Goal: Task Accomplishment & Management: Complete application form

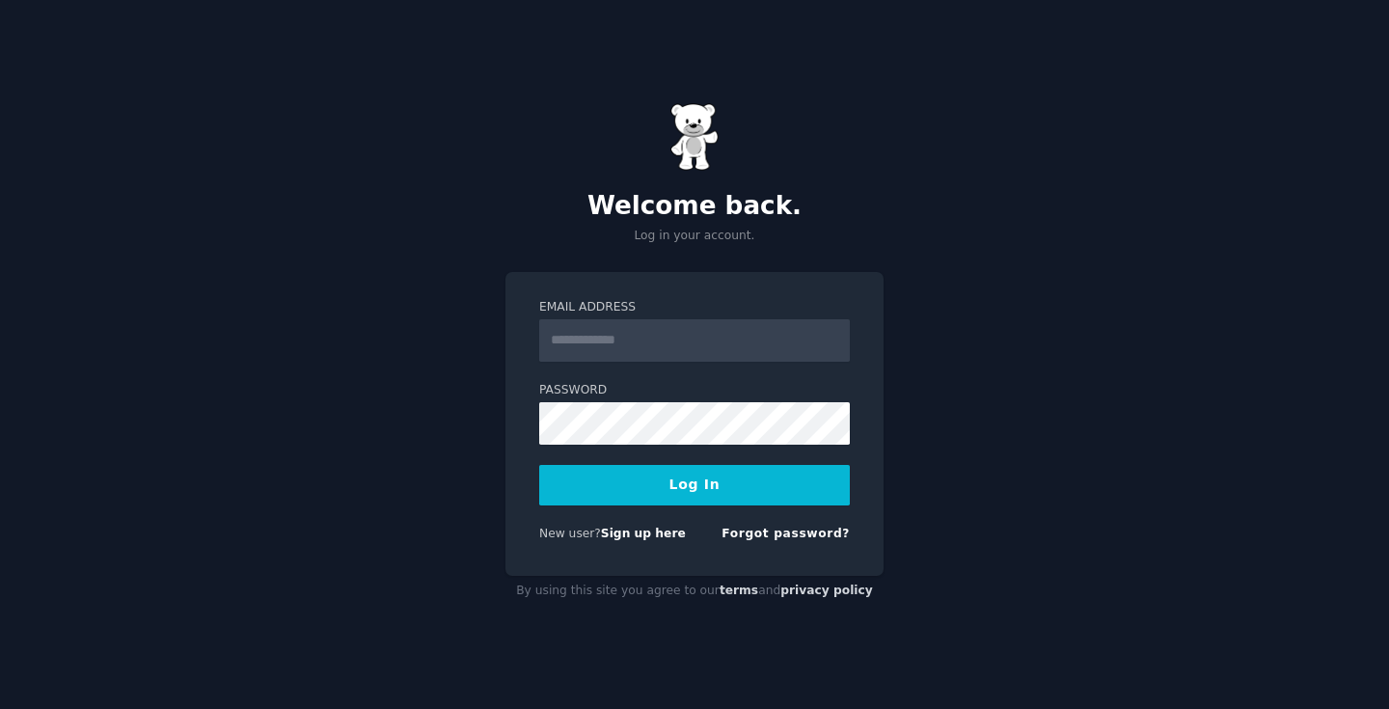
click at [678, 338] on input "Email Address" at bounding box center [694, 340] width 311 height 42
type input "**********"
click at [670, 496] on button "Log In" at bounding box center [694, 485] width 311 height 41
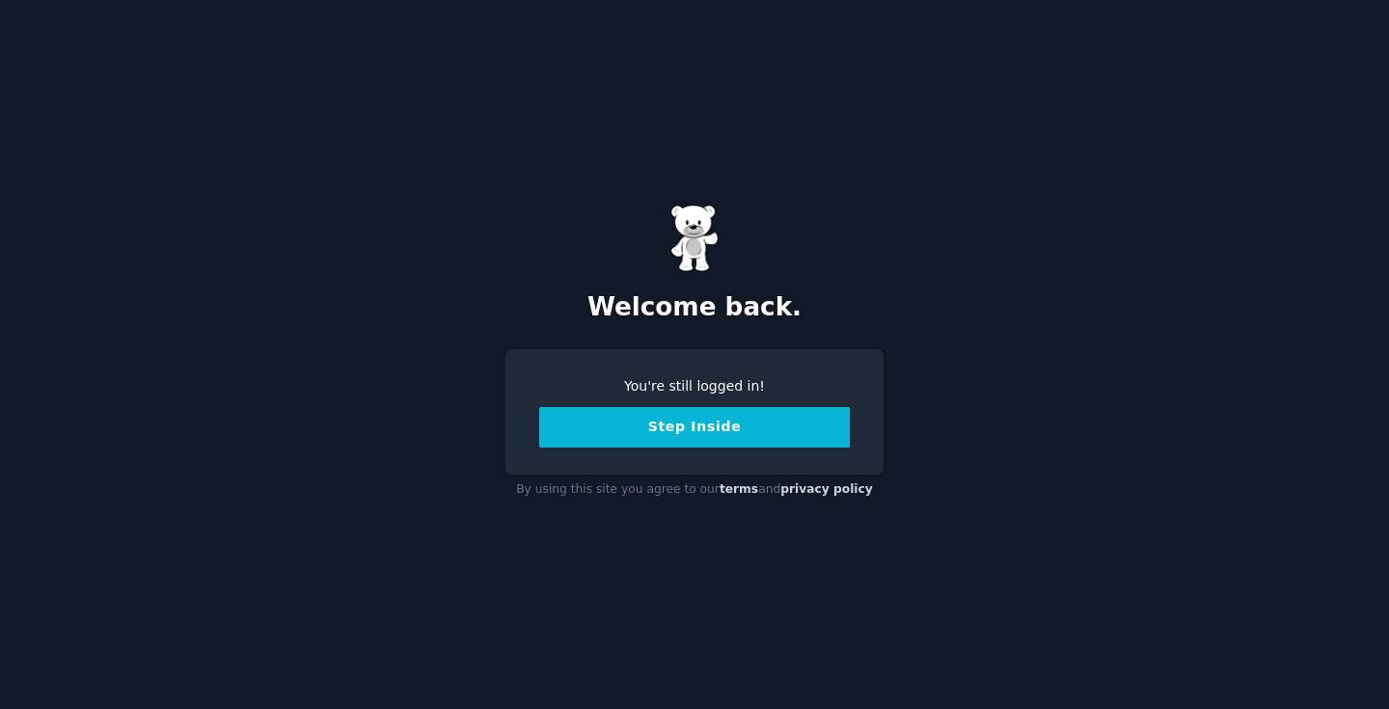
click at [698, 430] on button "Step Inside" at bounding box center [694, 427] width 311 height 41
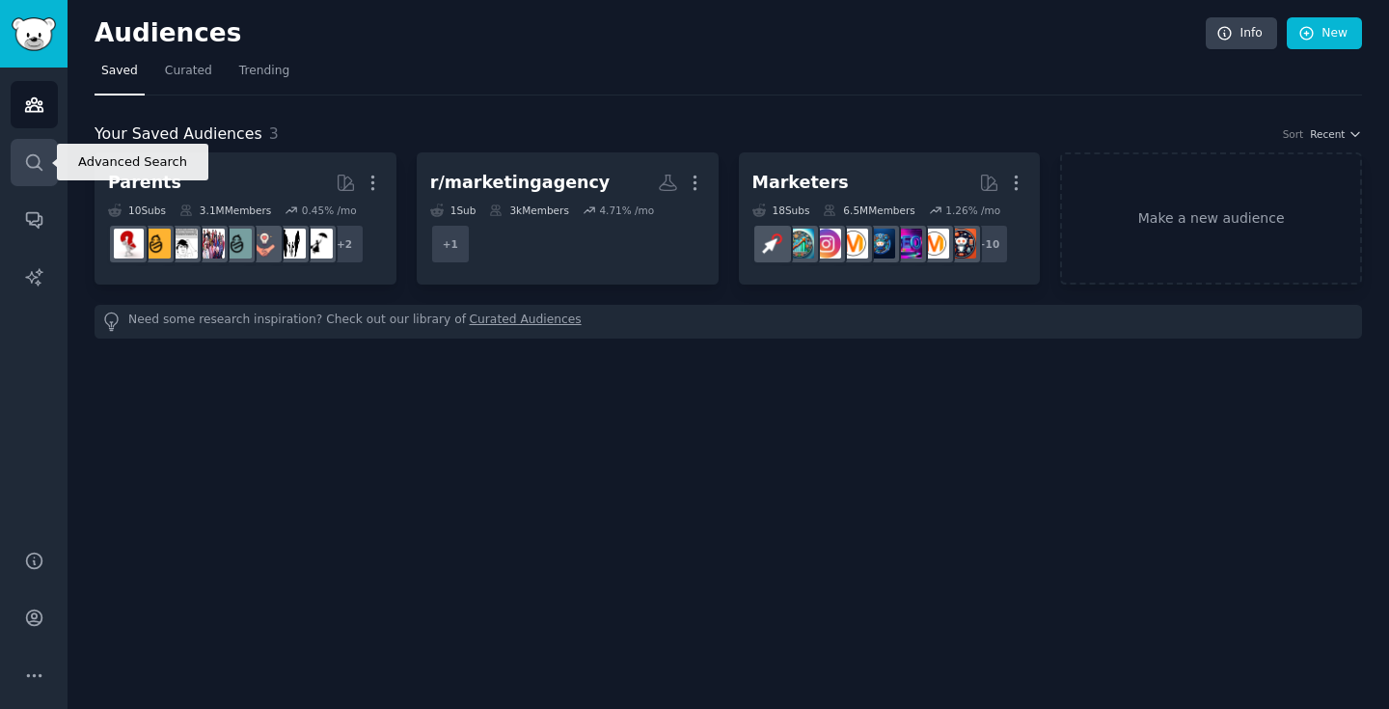
click at [38, 166] on icon "Sidebar" at bounding box center [33, 161] width 15 height 15
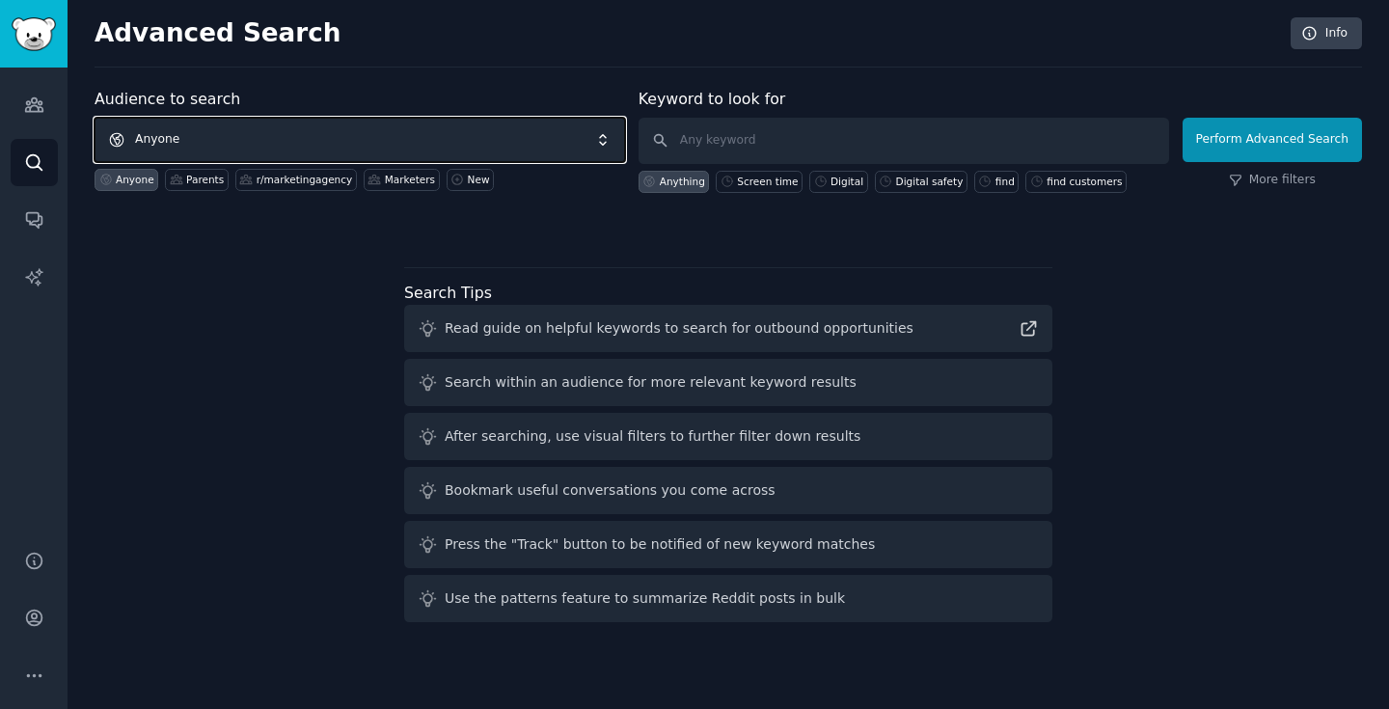
click at [316, 123] on span "Anyone" at bounding box center [360, 140] width 531 height 44
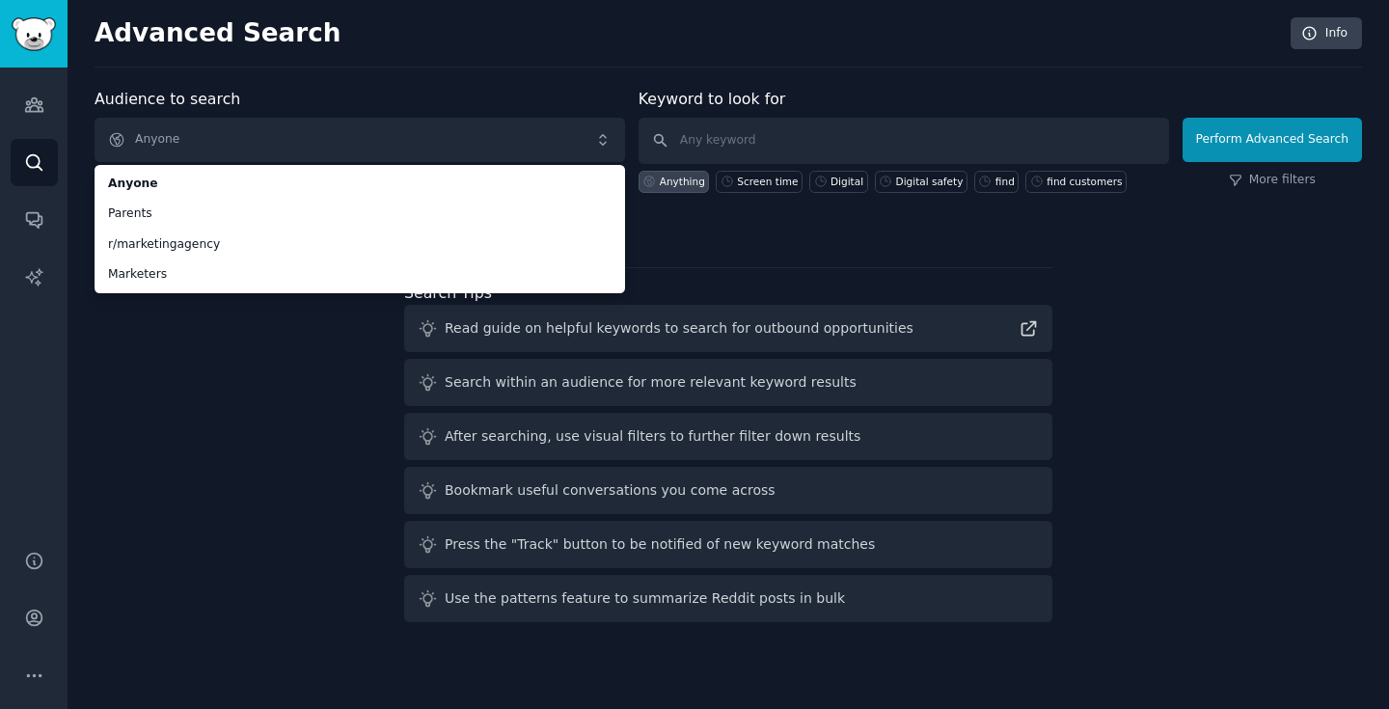
click at [158, 325] on div "Audience to search Anyone Anyone Parents r/marketingagency Marketers Anyone Par…" at bounding box center [729, 359] width 1268 height 542
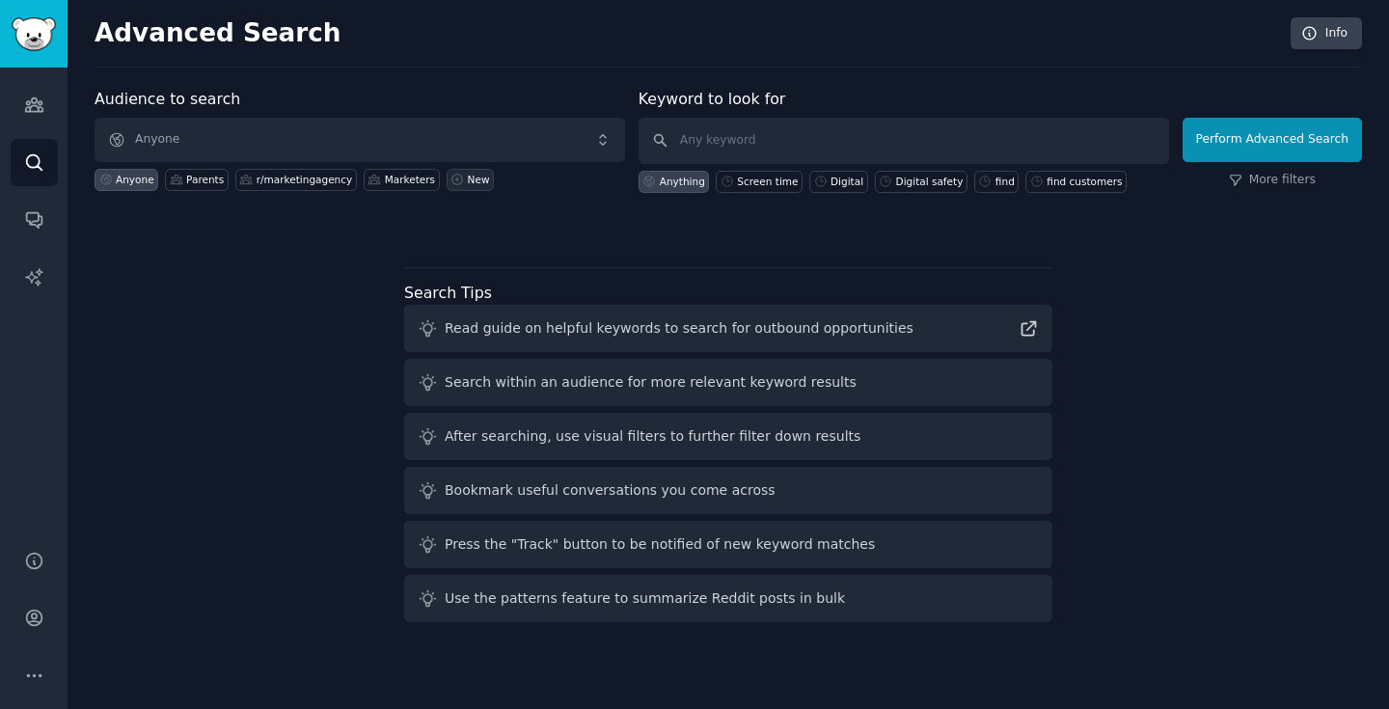
click at [455, 174] on link "New" at bounding box center [470, 180] width 47 height 22
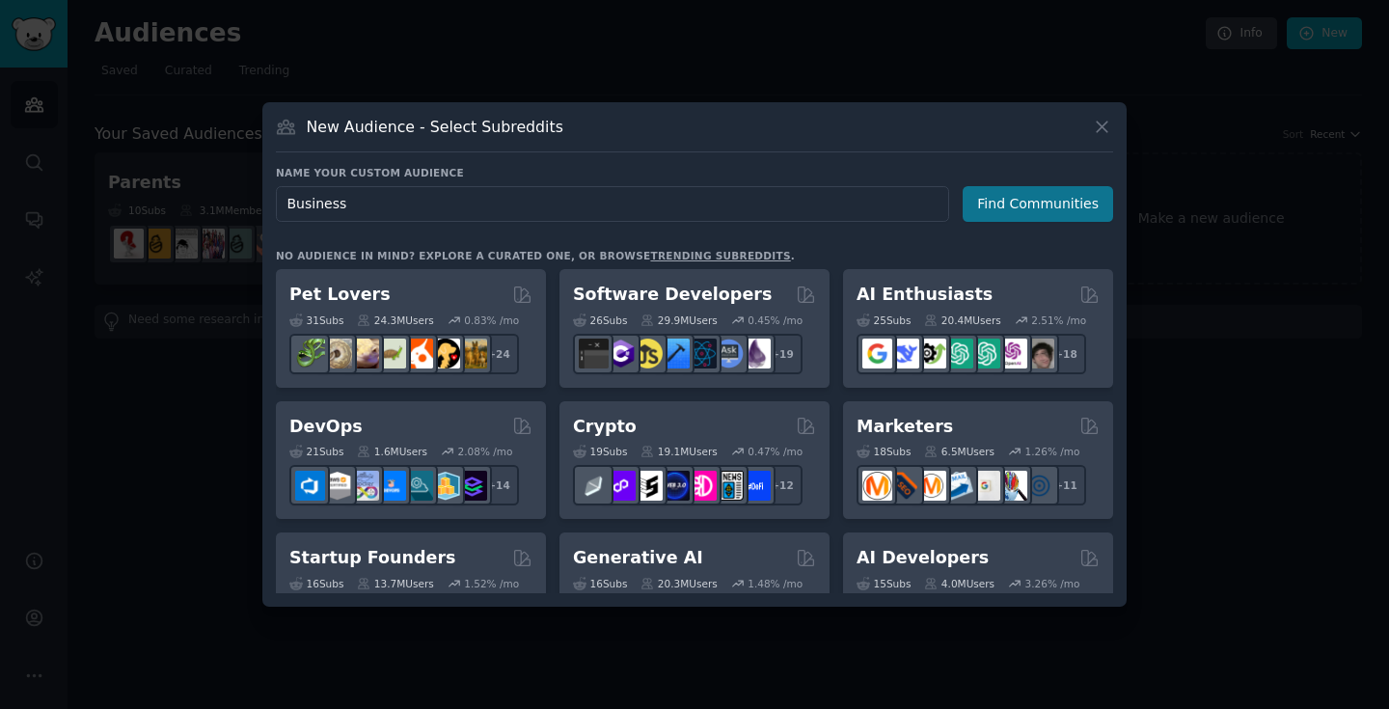
type input "Business"
click at [990, 199] on button "Find Communities" at bounding box center [1038, 204] width 150 height 36
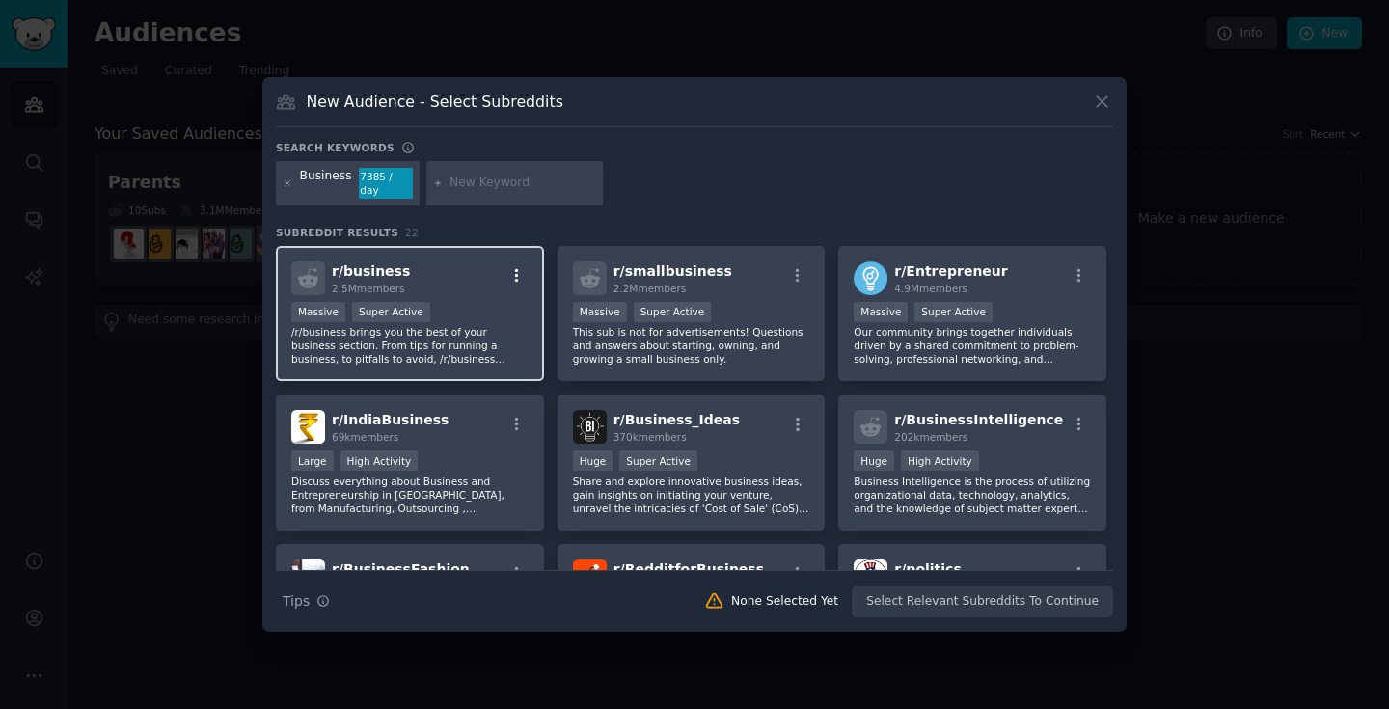
click at [514, 272] on icon "button" at bounding box center [516, 275] width 17 height 17
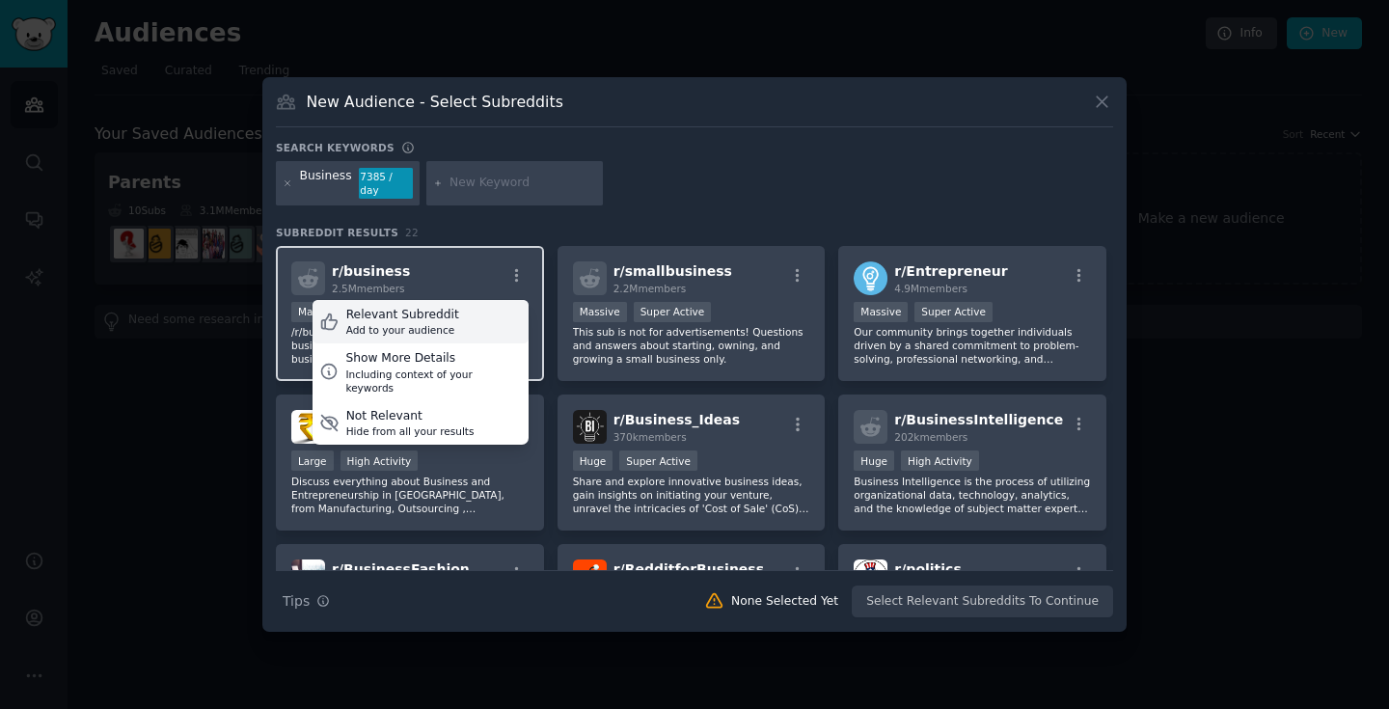
click at [449, 322] on div "Relevant Subreddit" at bounding box center [402, 315] width 113 height 17
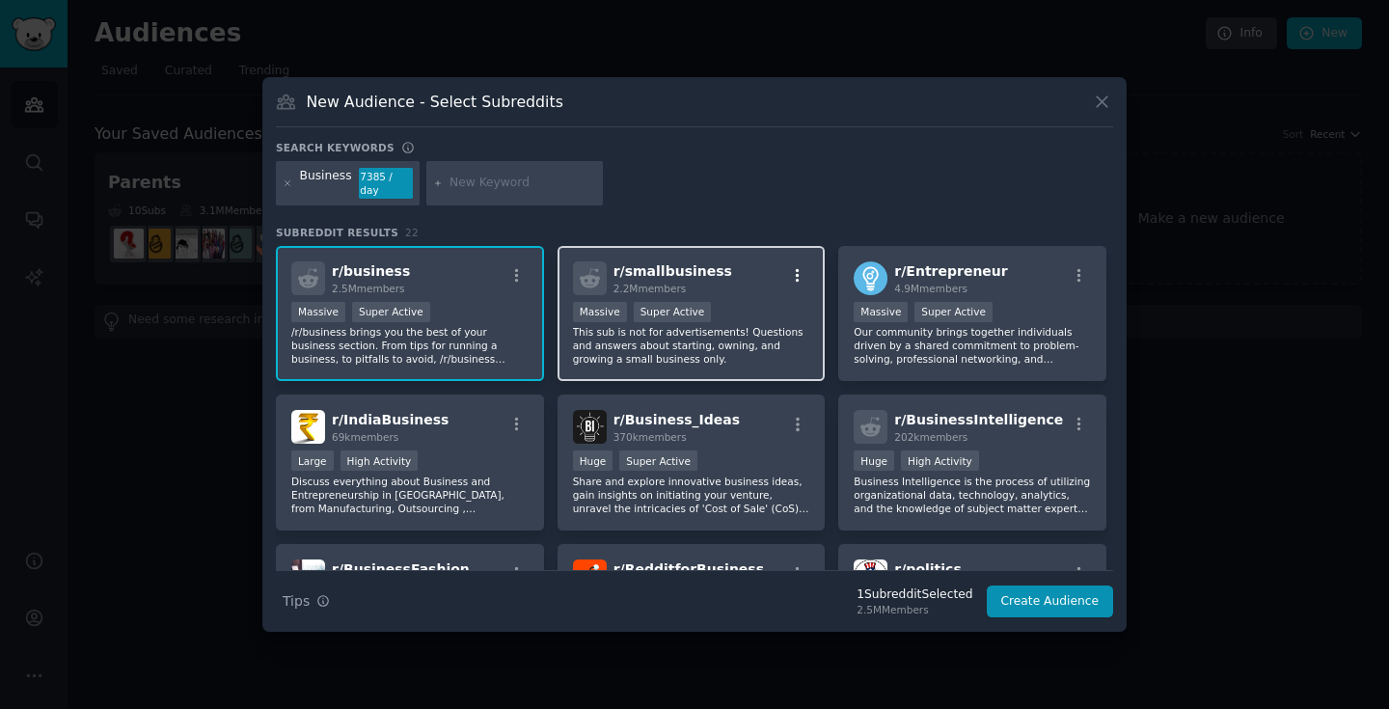
click at [796, 275] on icon "button" at bounding box center [798, 275] width 4 height 14
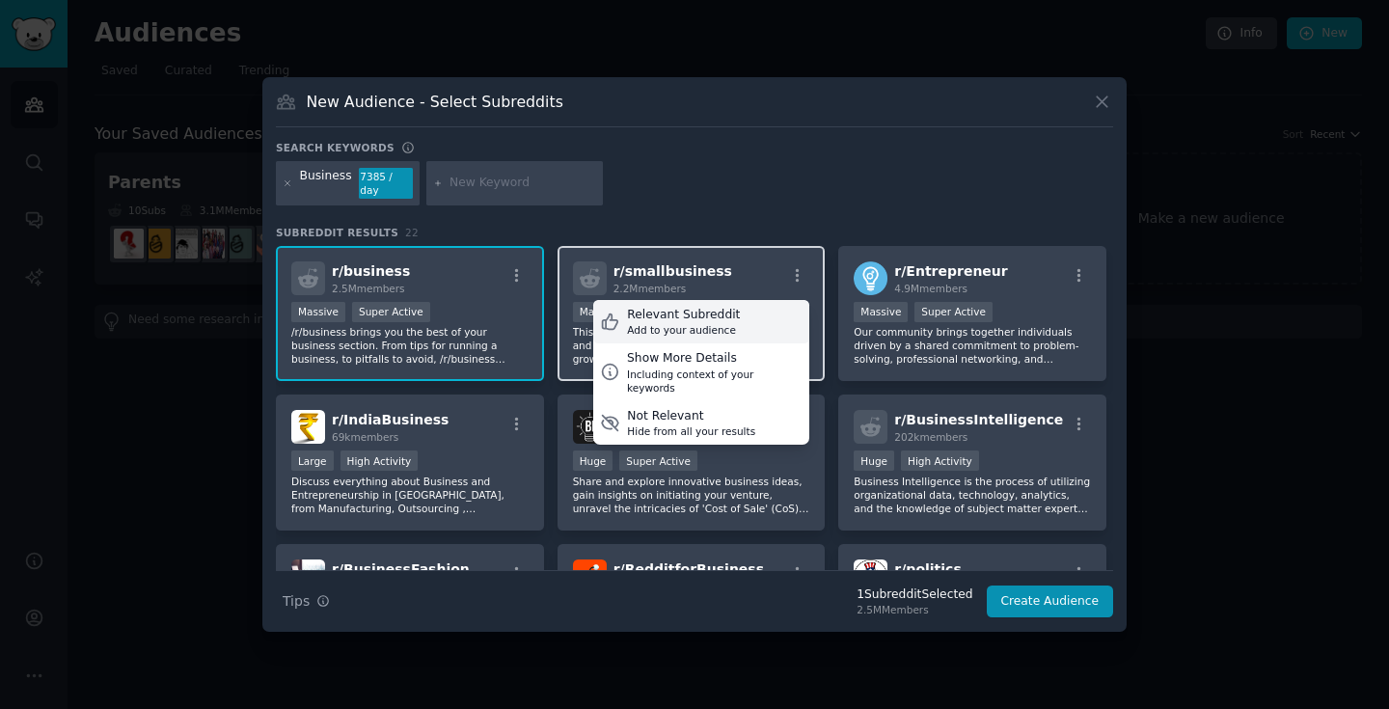
click at [754, 325] on div "Relevant Subreddit Add to your audience" at bounding box center [701, 322] width 216 height 44
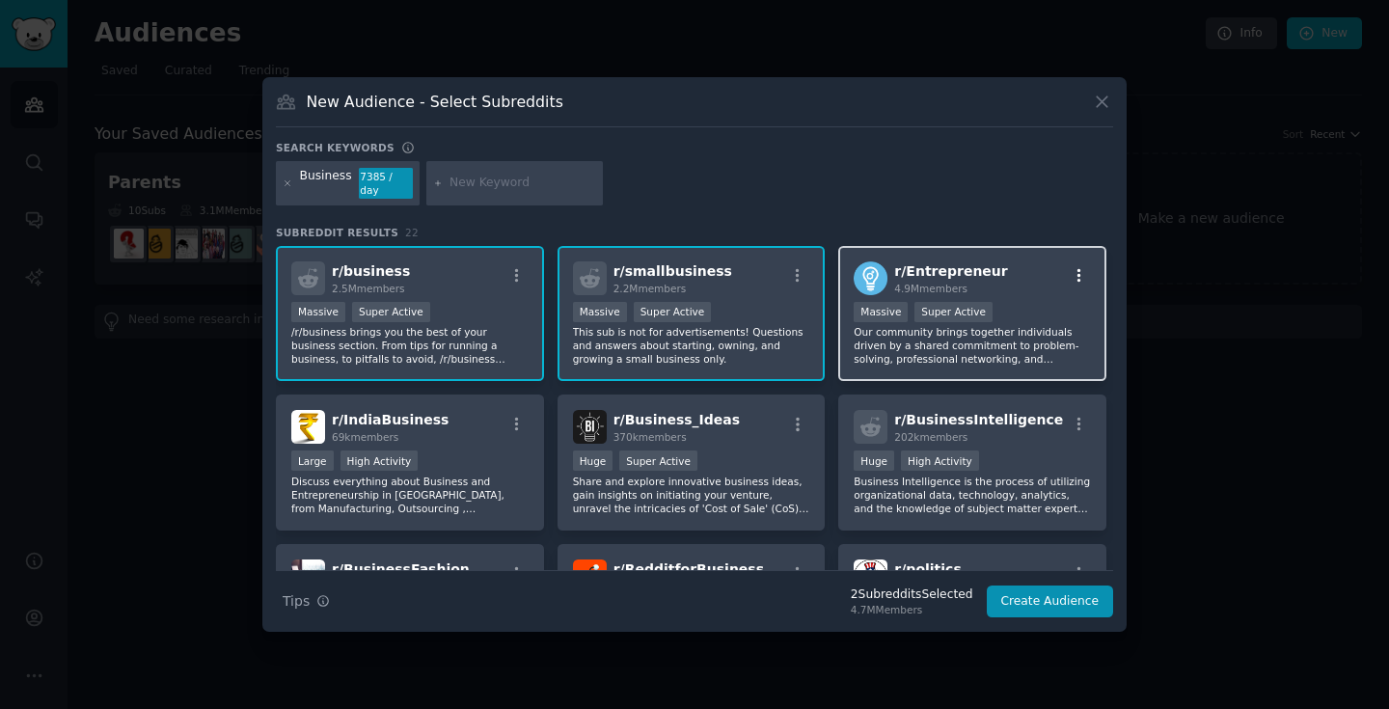
click at [1076, 272] on icon "button" at bounding box center [1079, 275] width 17 height 17
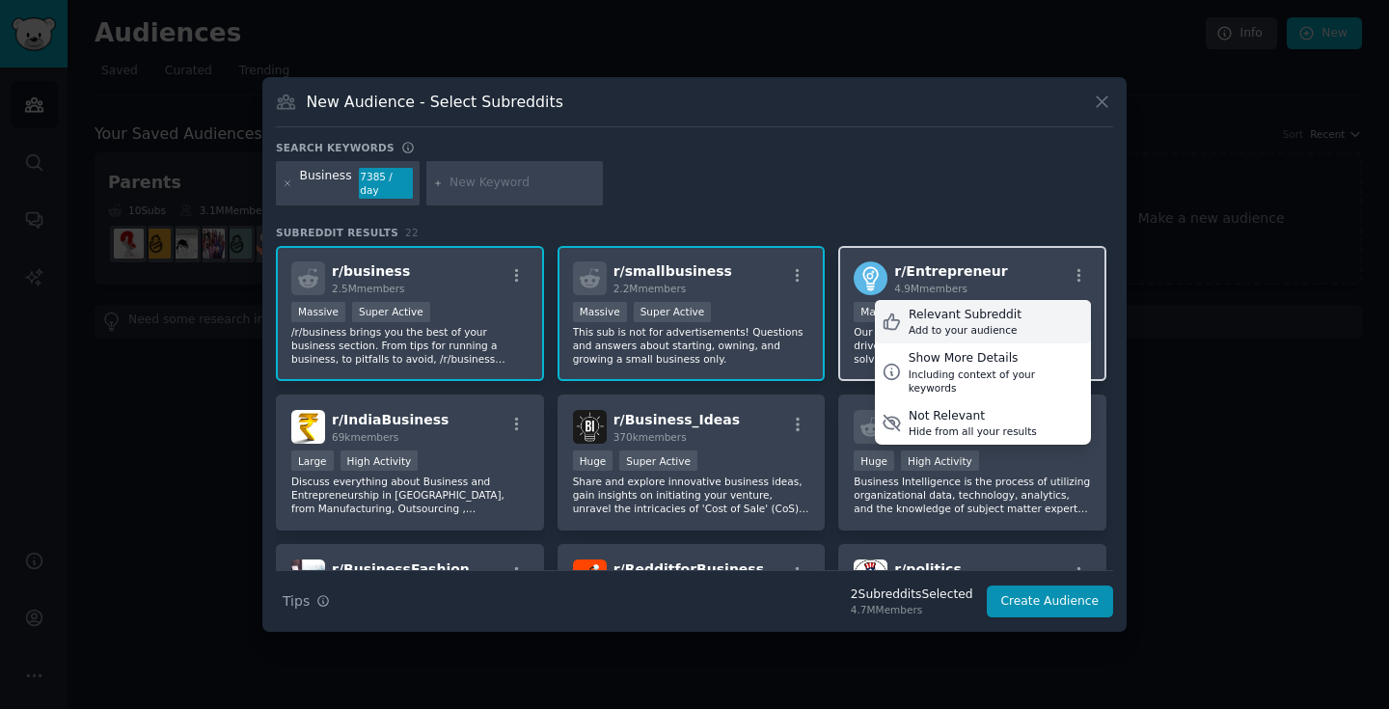
click at [977, 324] on div "Add to your audience" at bounding box center [965, 330] width 113 height 14
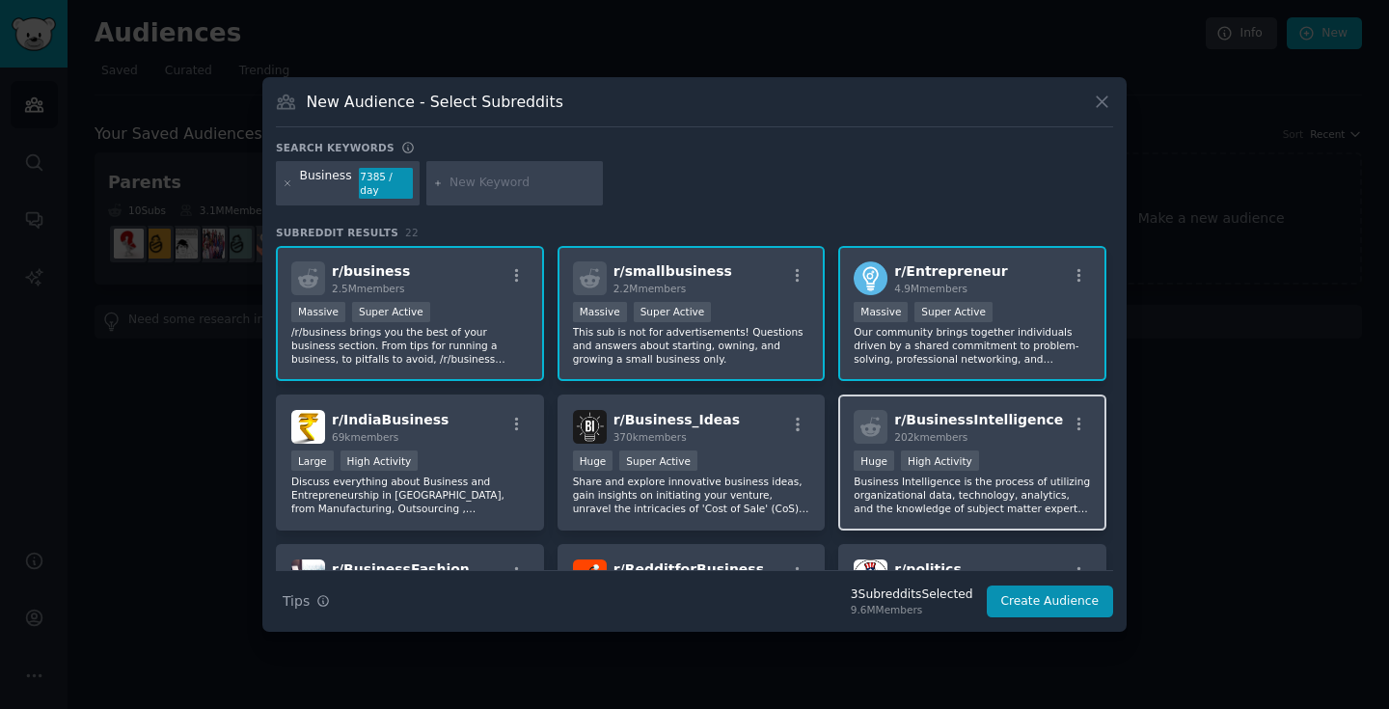
scroll to position [137, 0]
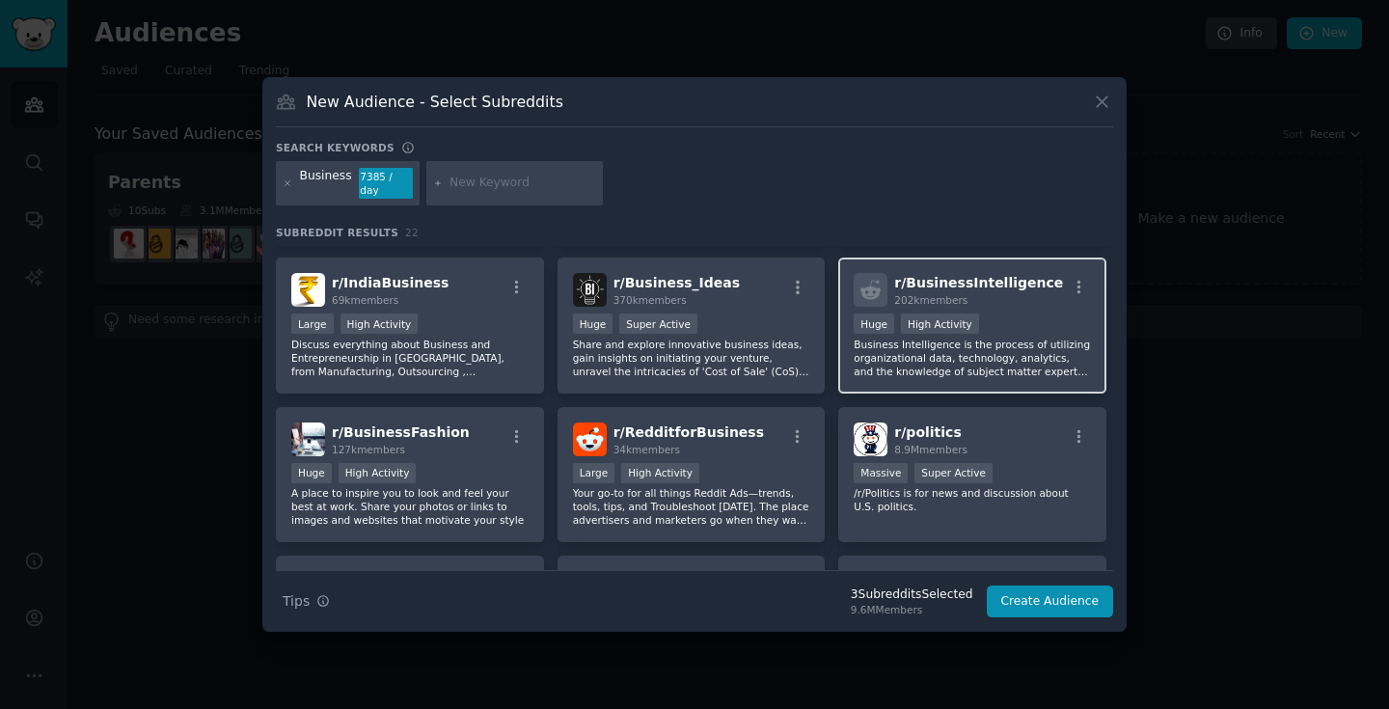
click at [1086, 280] on div "r/ BusinessIntelligence 202k members Huge High Activity Business Intelligence i…" at bounding box center [972, 326] width 268 height 136
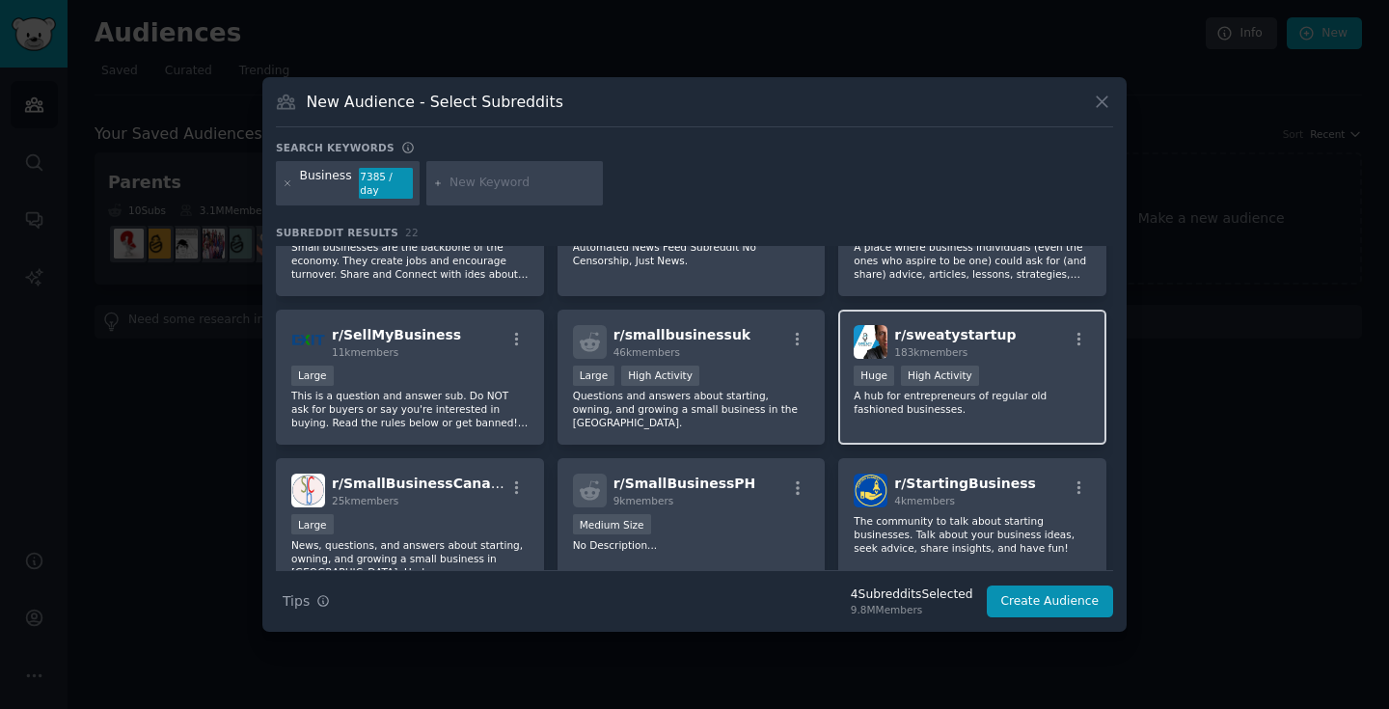
scroll to position [533, 0]
click at [1000, 416] on div "r/ sweatystartup 183k members Huge High Activity A hub for entrepreneurs of reg…" at bounding box center [972, 377] width 268 height 136
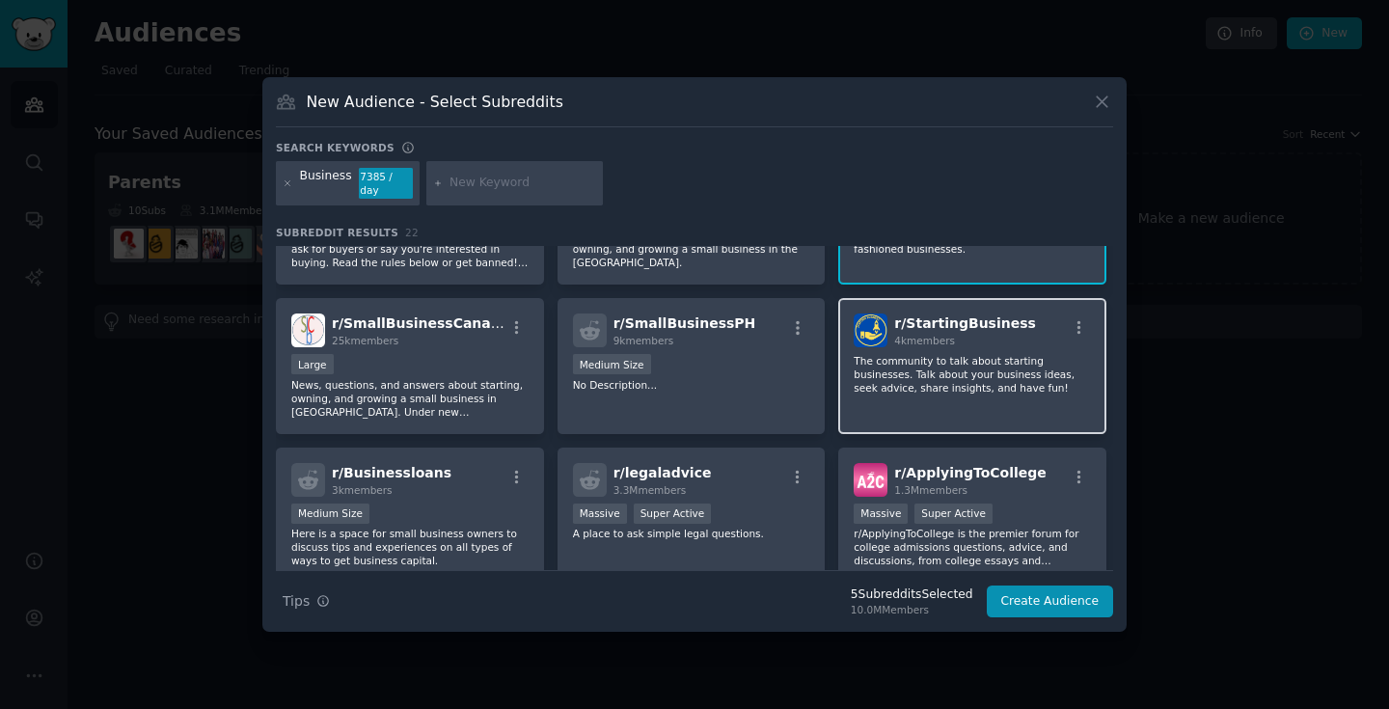
scroll to position [692, 0]
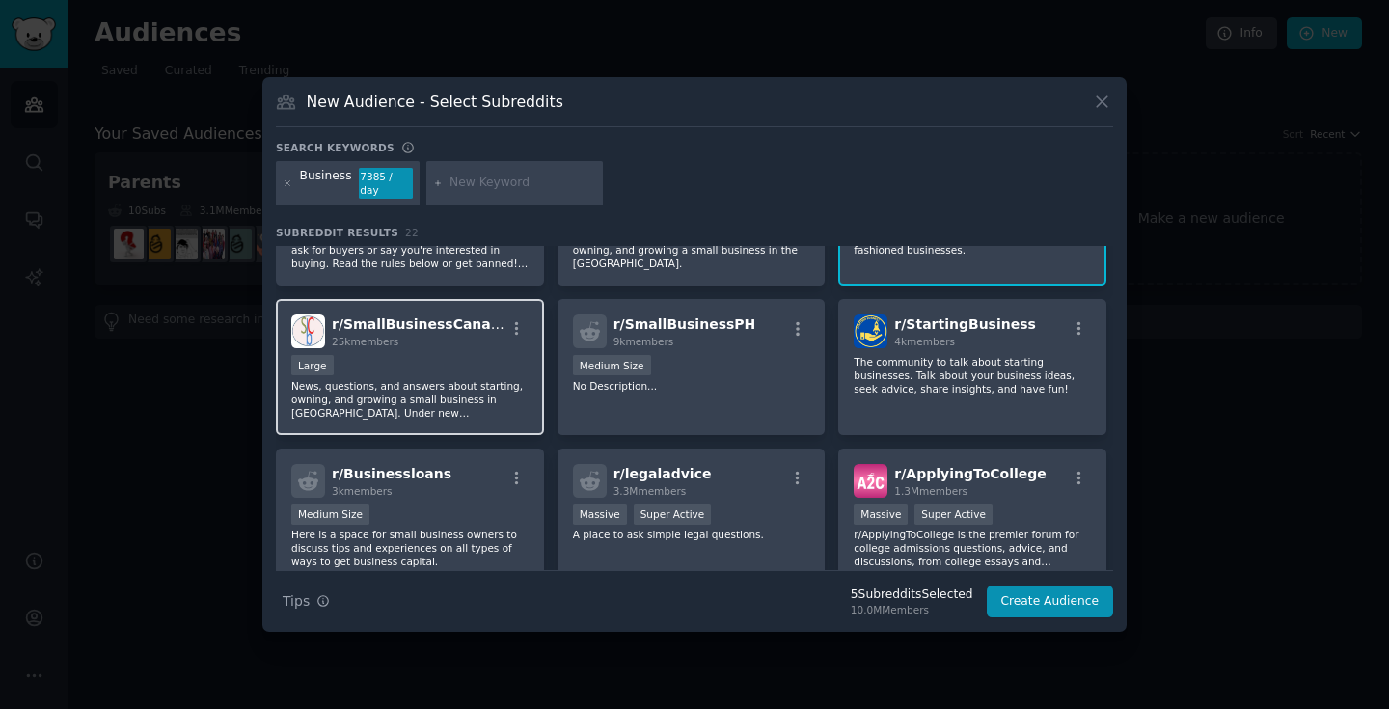
click at [429, 386] on p "News, questions, and answers about starting, owning, and growing a small busine…" at bounding box center [409, 399] width 237 height 41
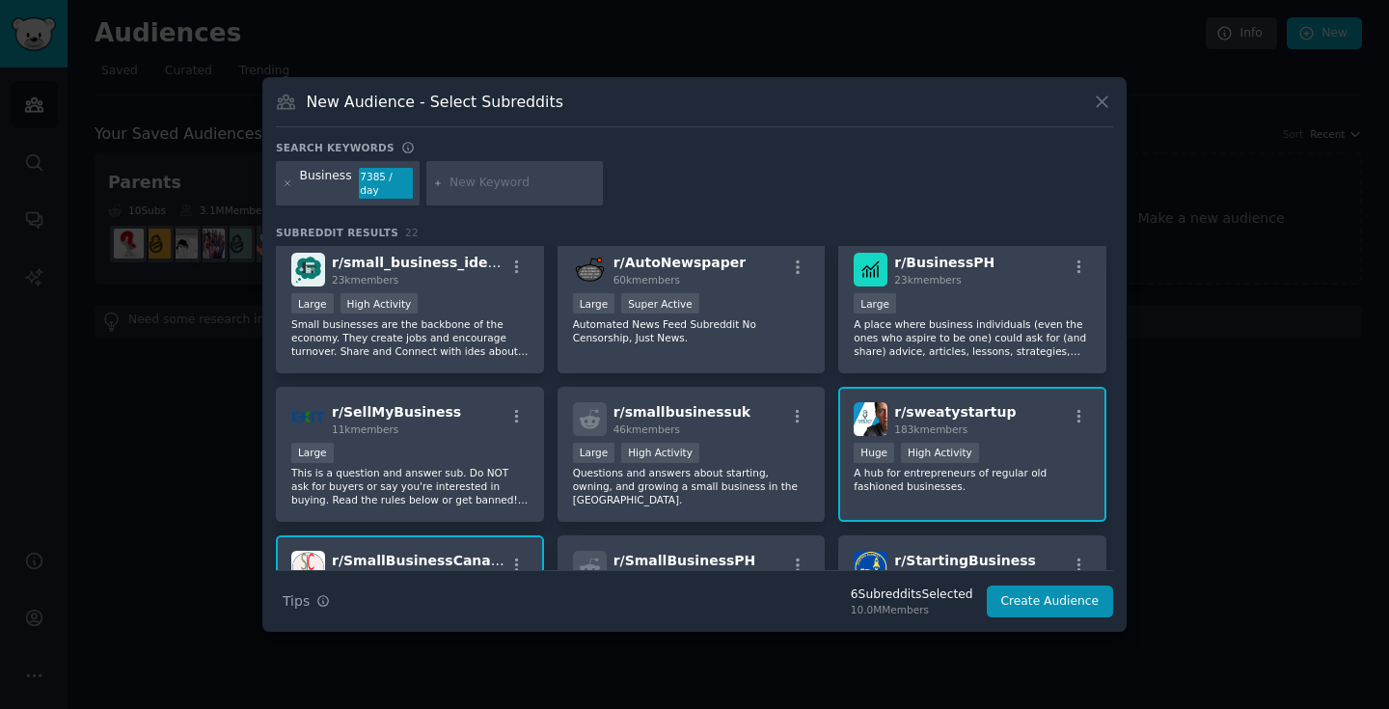
scroll to position [0, 0]
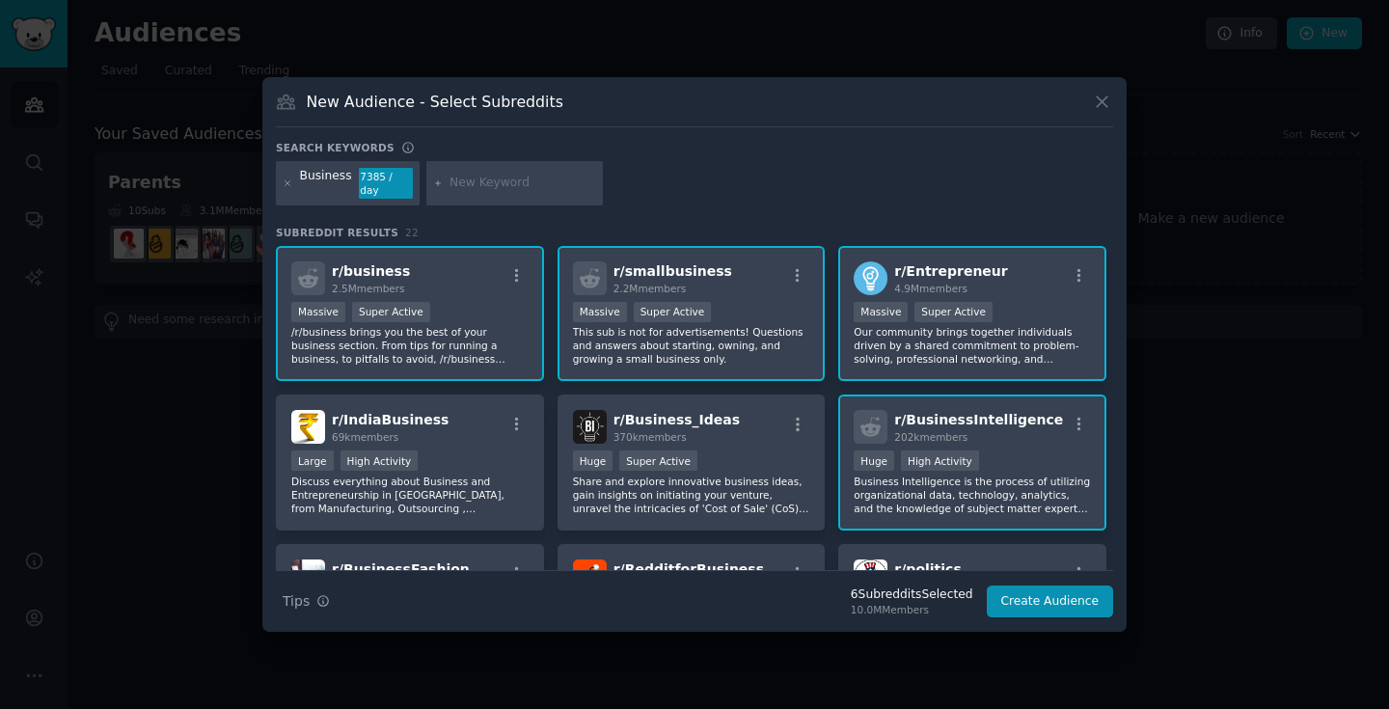
click at [527, 187] on input "text" at bounding box center [523, 183] width 147 height 17
click at [474, 195] on div at bounding box center [515, 183] width 178 height 44
click at [472, 183] on input "text" at bounding box center [523, 183] width 147 height 17
type input "Networking"
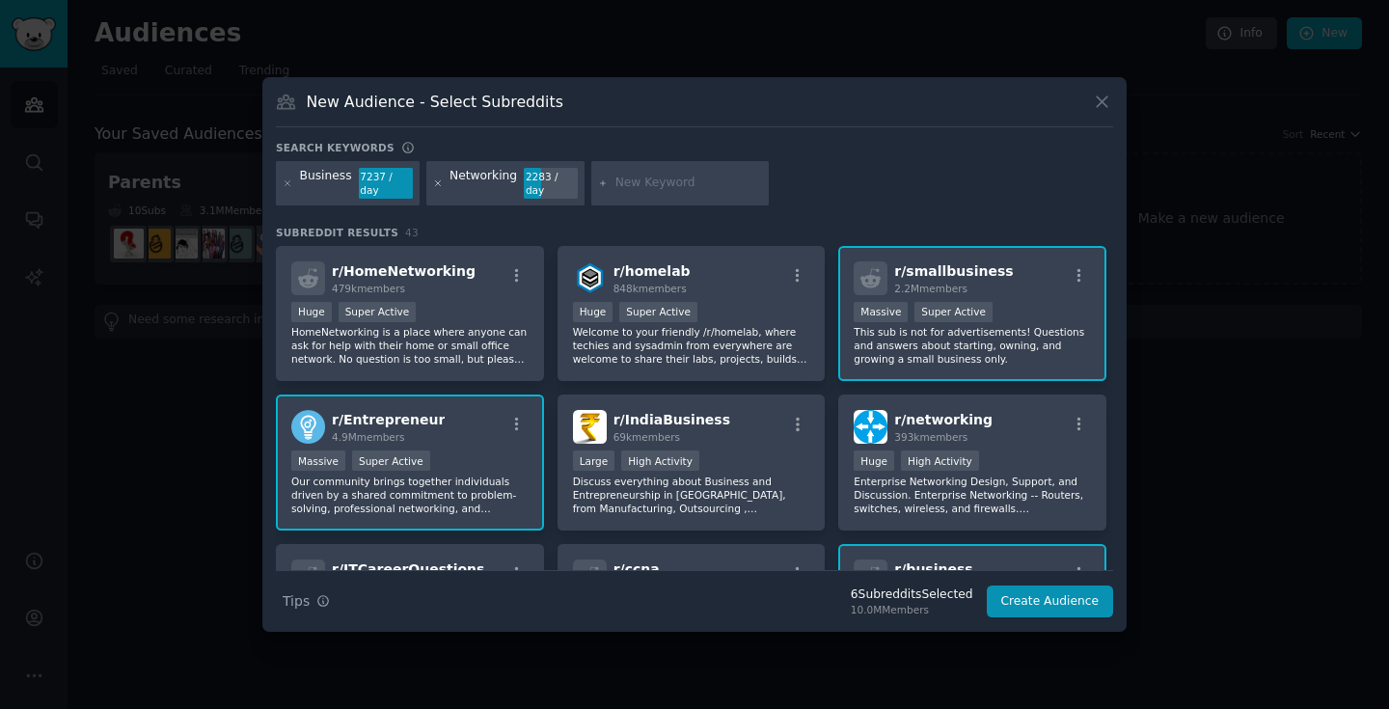
click at [435, 182] on icon at bounding box center [437, 182] width 5 height 5
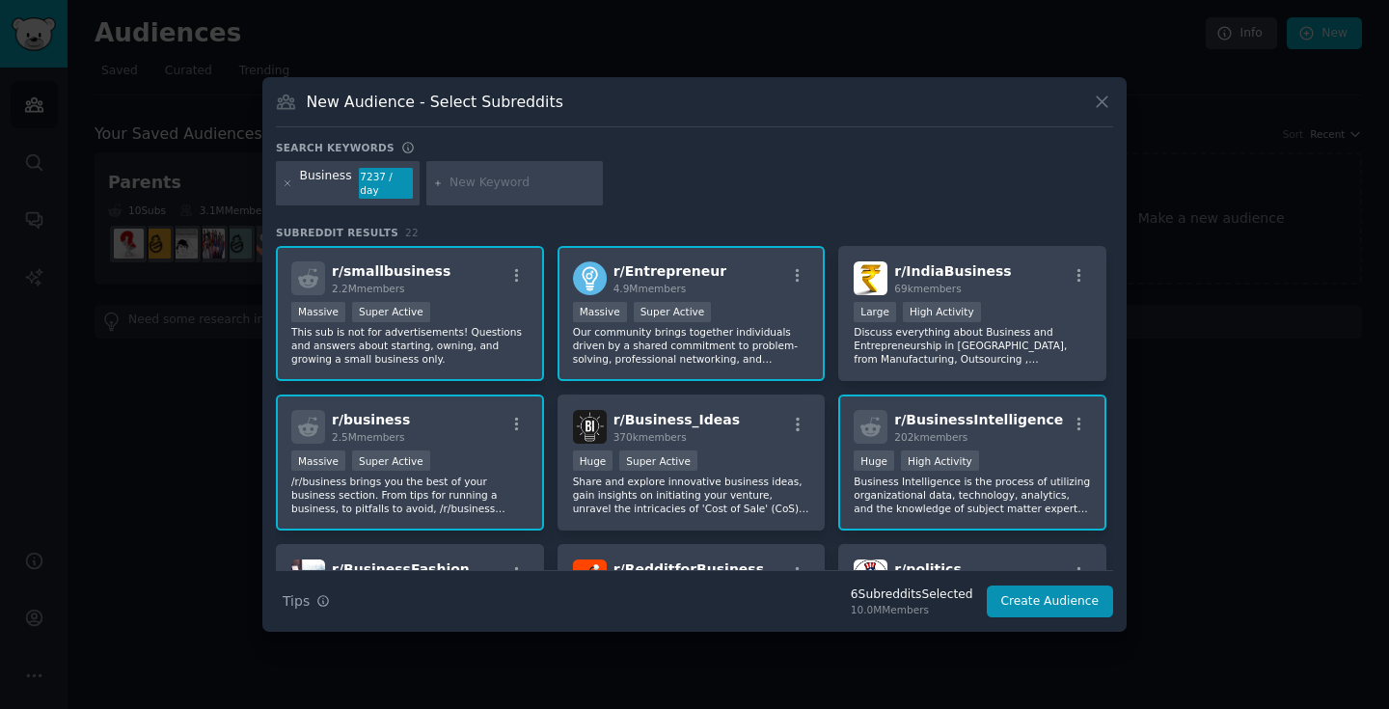
click at [480, 177] on input "text" at bounding box center [523, 183] width 147 height 17
type input "Events"
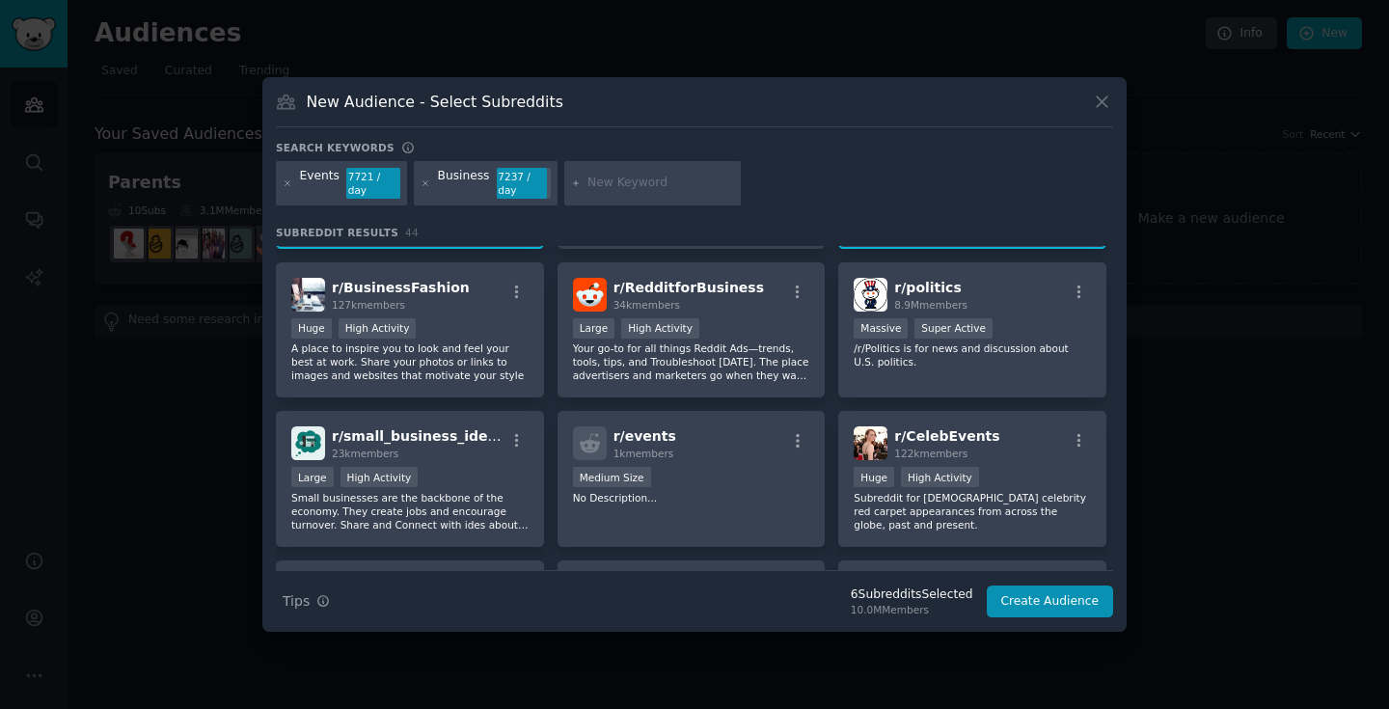
scroll to position [304, 0]
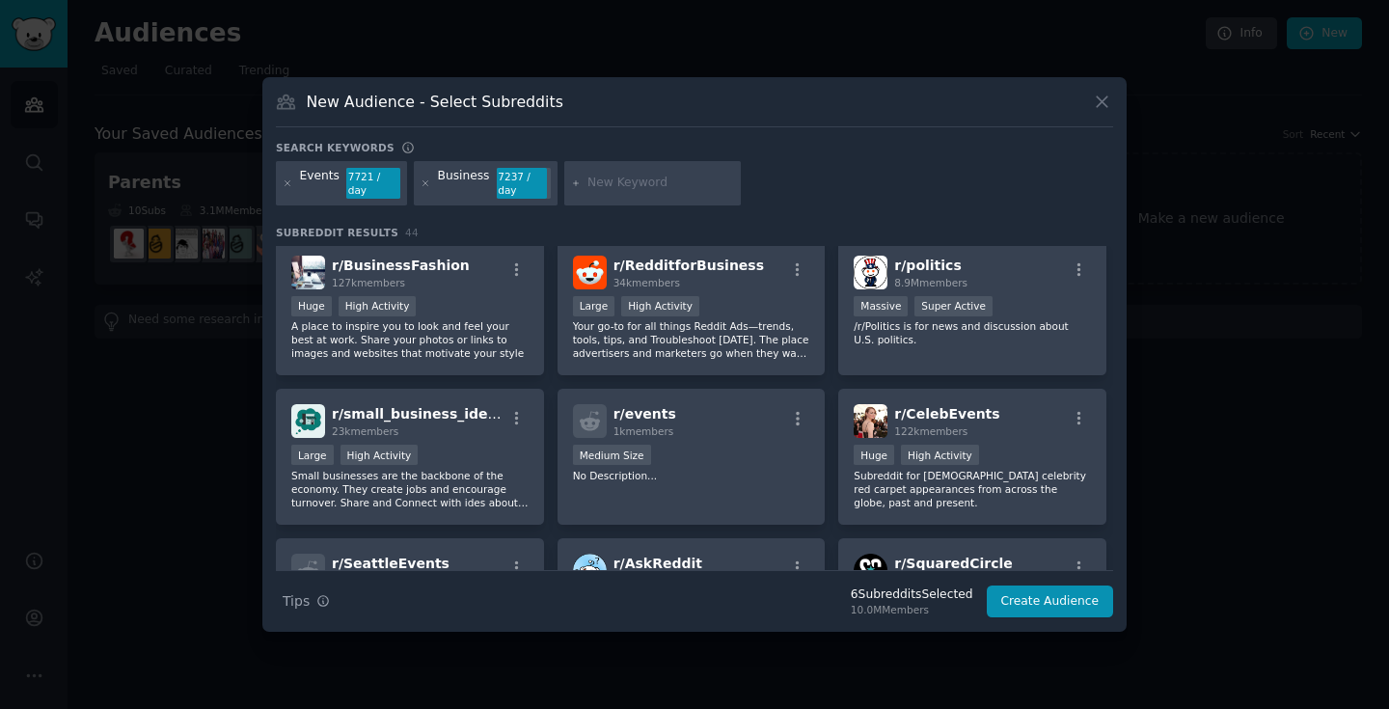
click at [340, 183] on div "Events 7721 / day" at bounding box center [341, 183] width 131 height 44
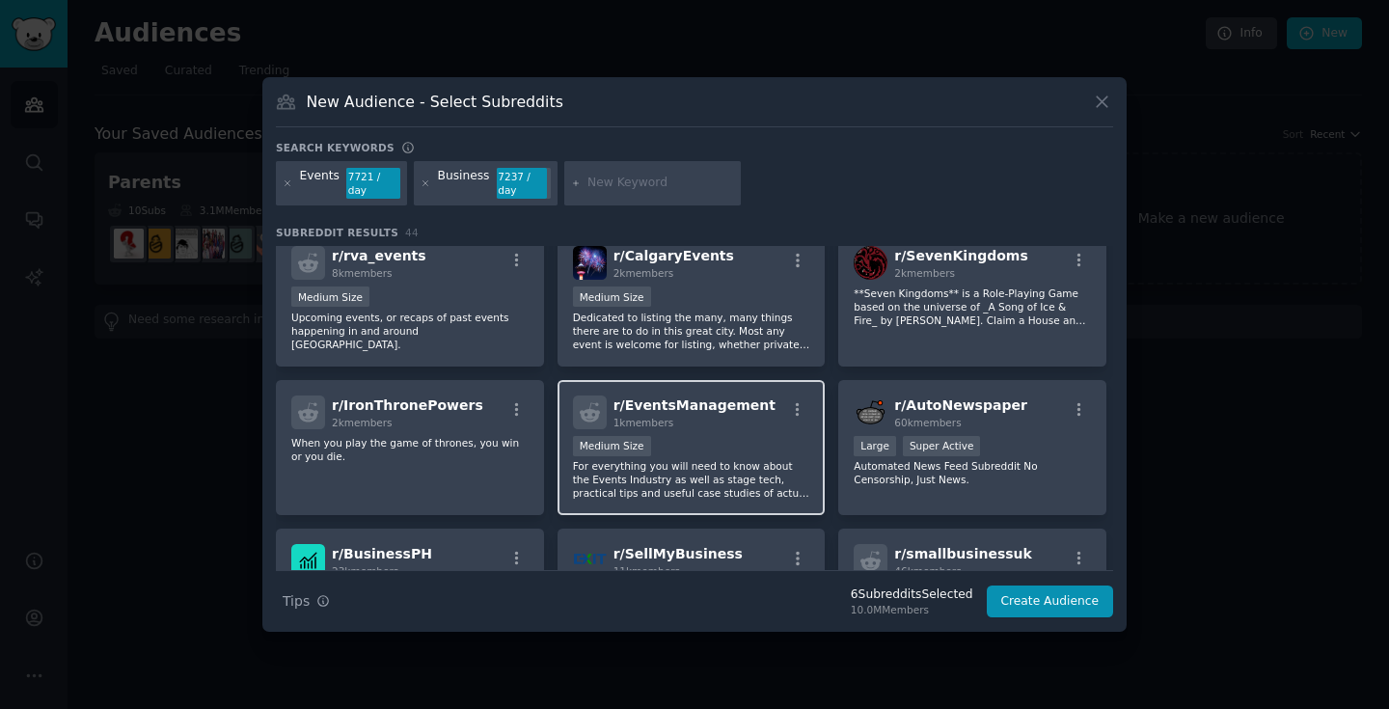
scroll to position [716, 0]
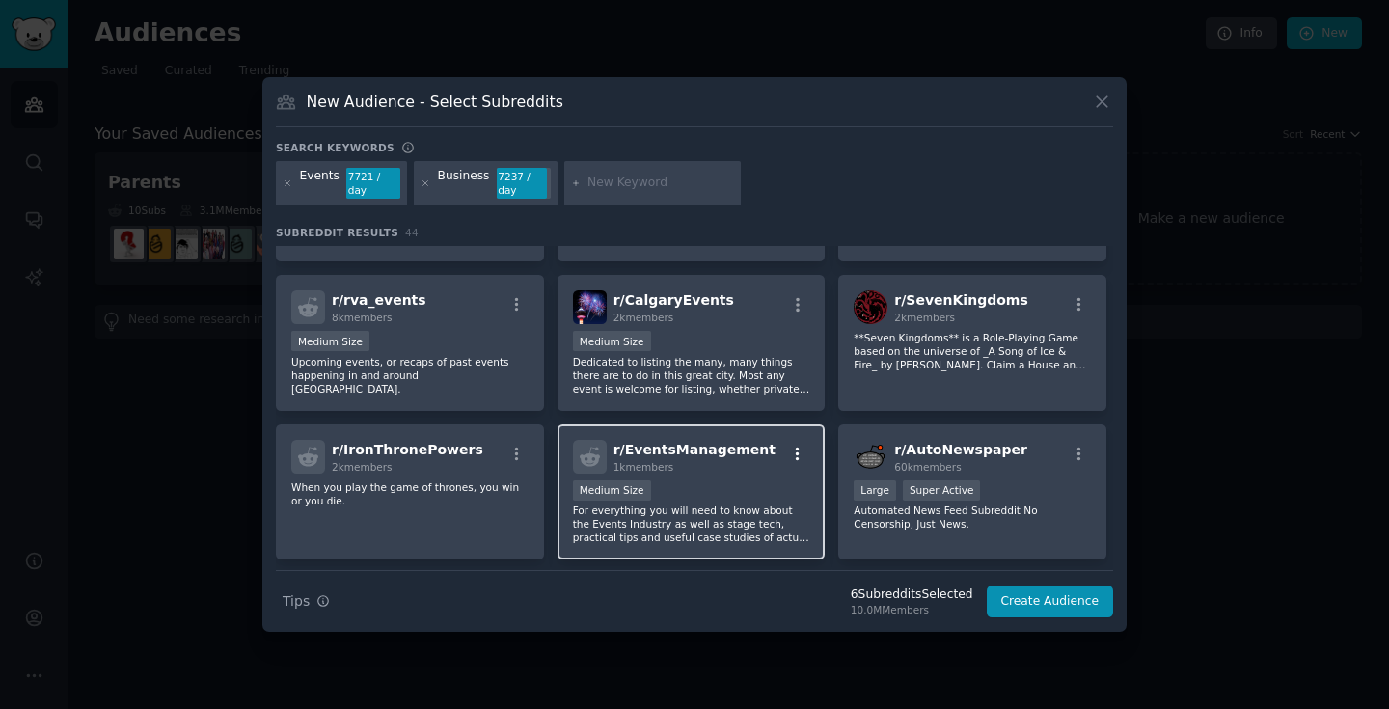
click at [791, 450] on icon "button" at bounding box center [797, 454] width 17 height 17
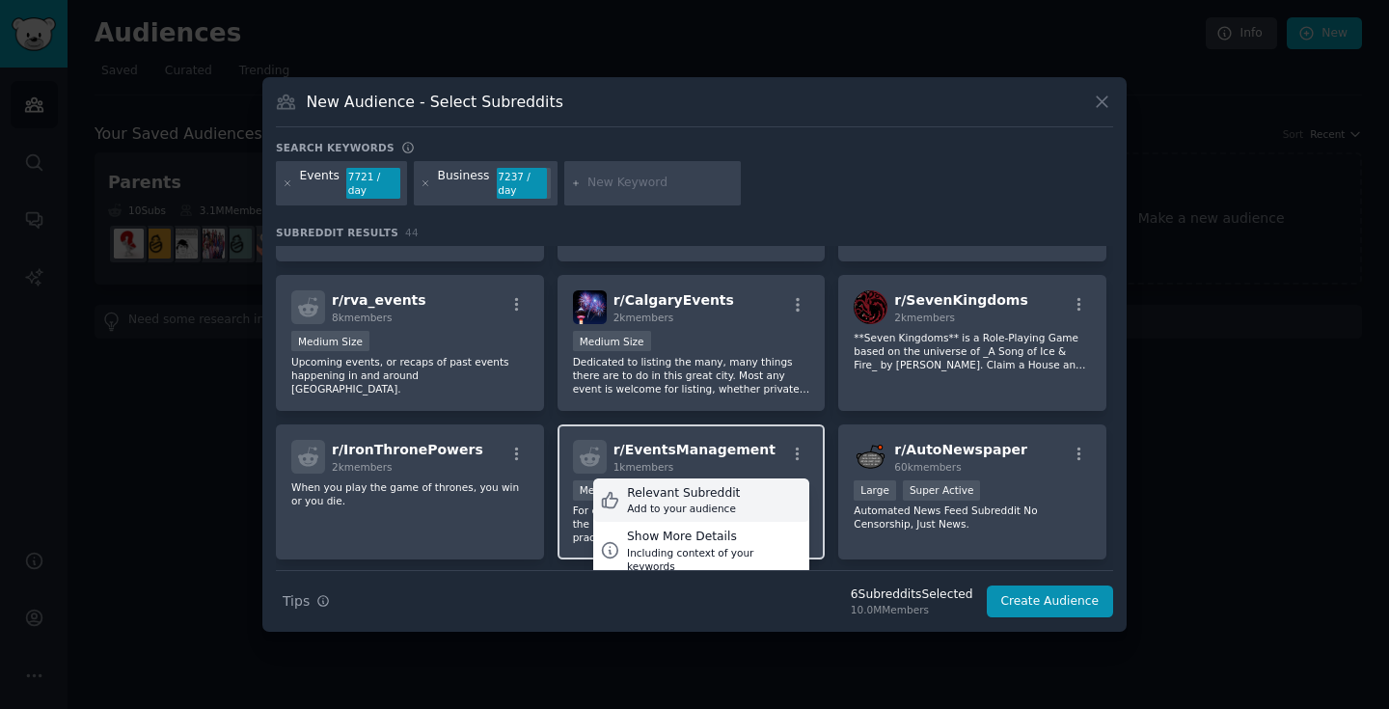
click at [733, 496] on div "Relevant Subreddit Add to your audience" at bounding box center [701, 501] width 216 height 44
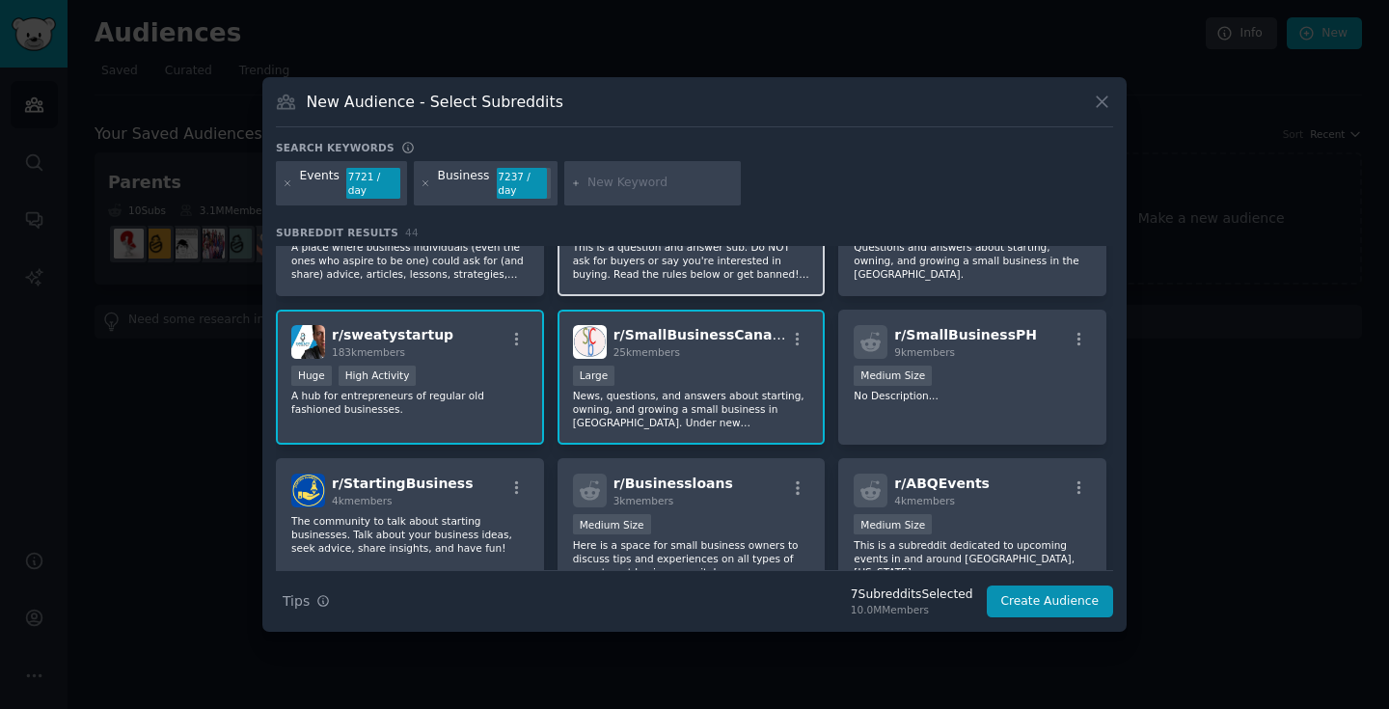
scroll to position [1195, 0]
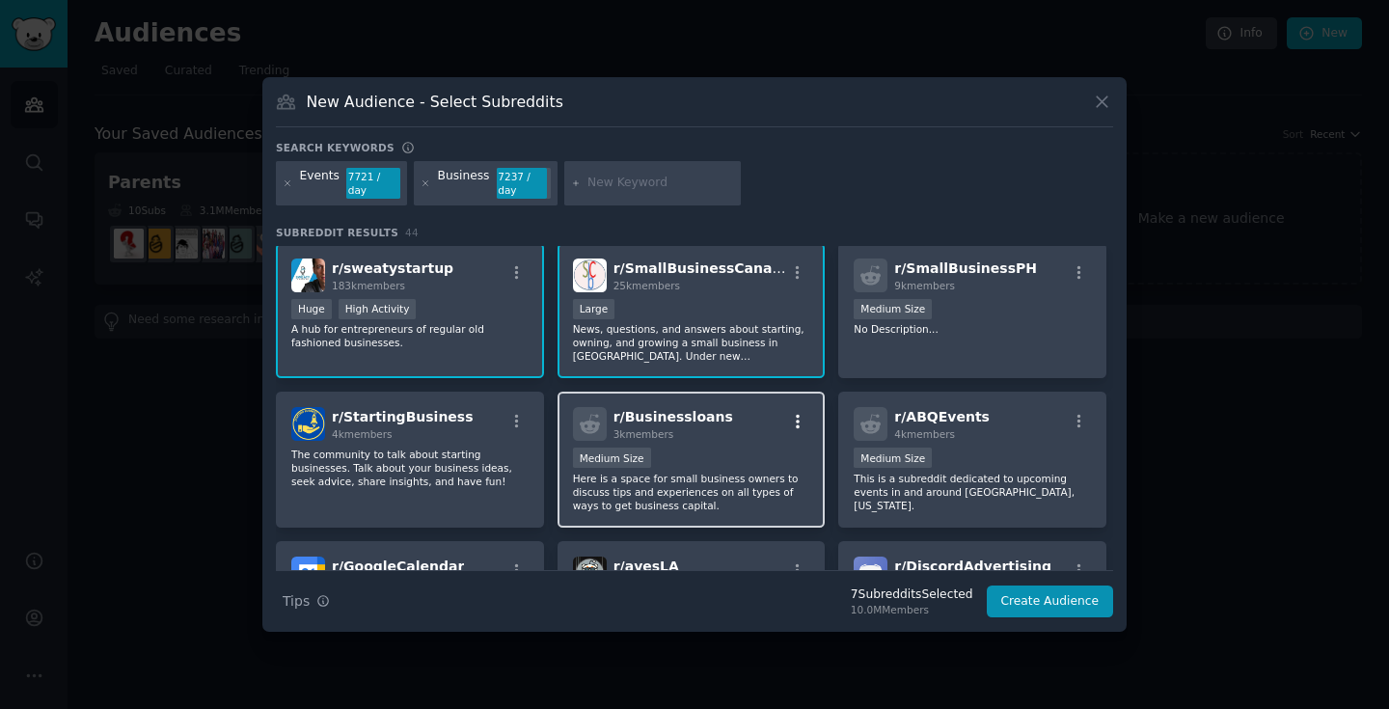
click at [796, 425] on icon "button" at bounding box center [798, 422] width 4 height 14
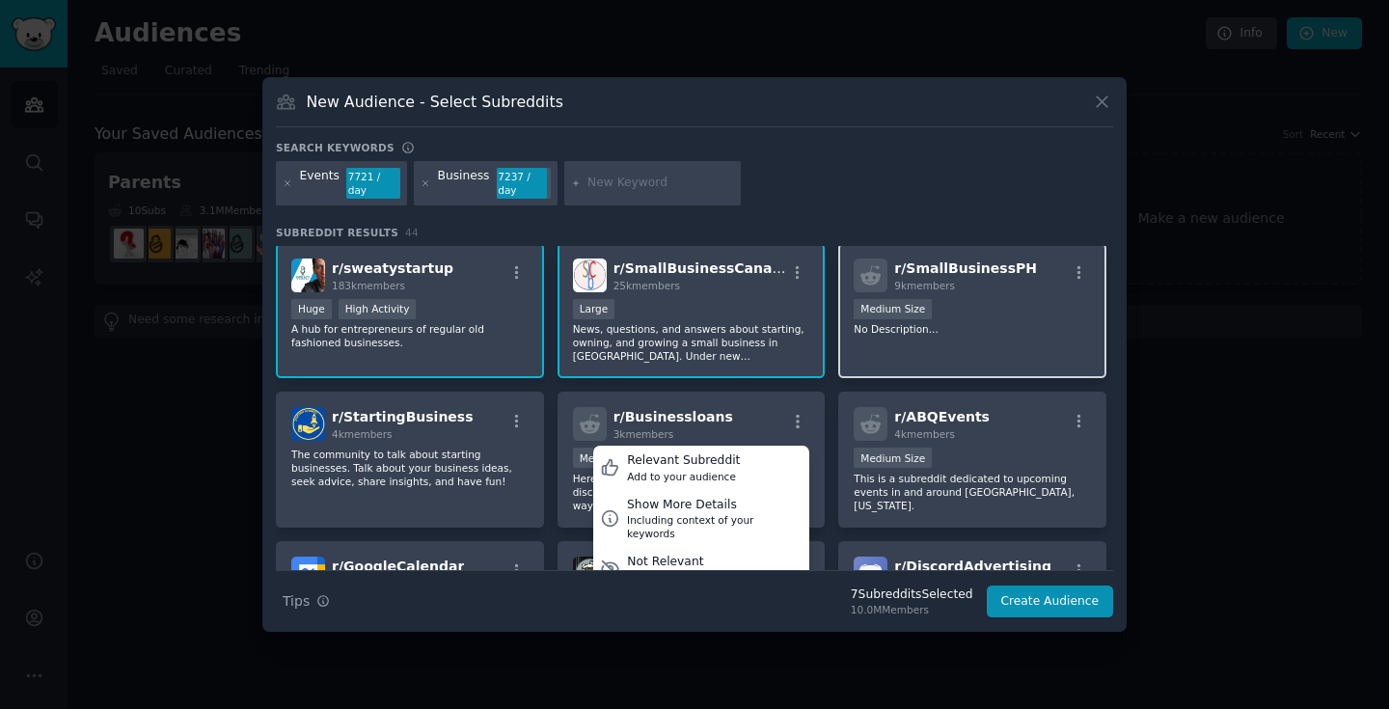
click at [1026, 307] on div "Medium Size" at bounding box center [972, 311] width 237 height 24
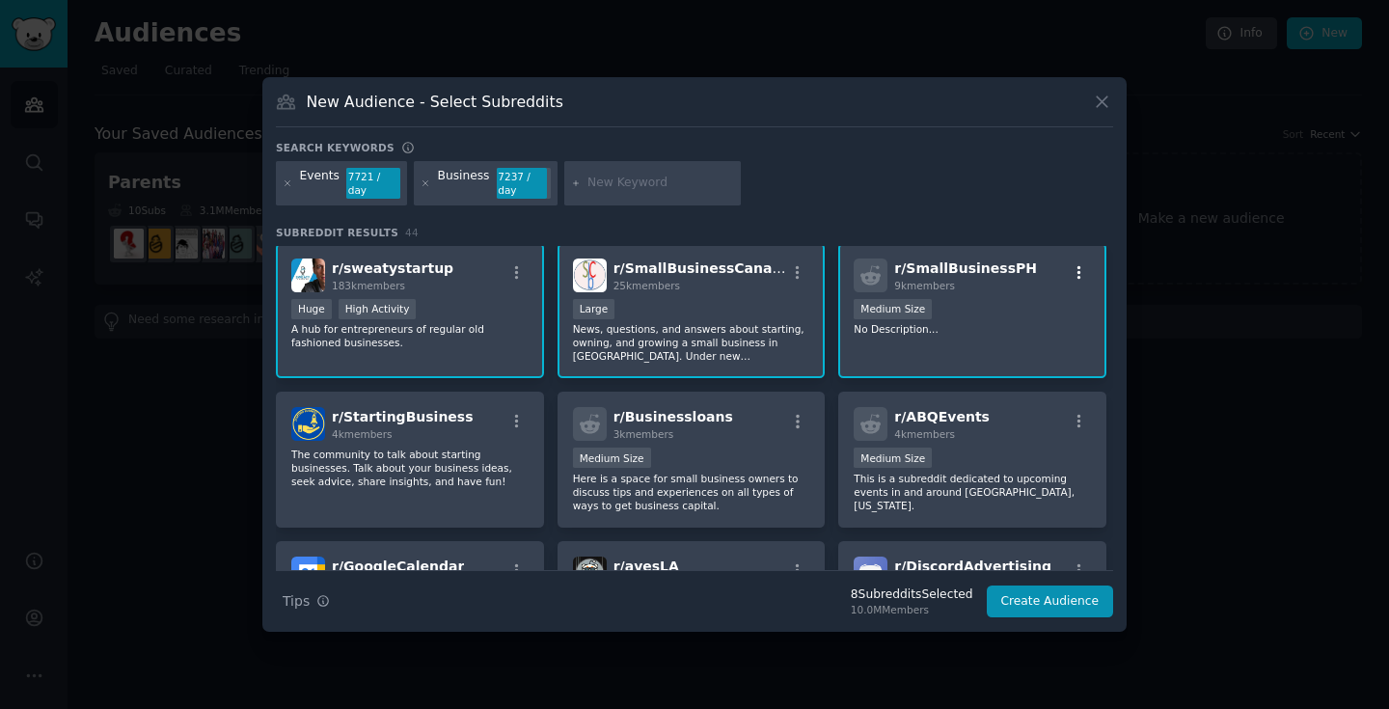
click at [1071, 279] on icon "button" at bounding box center [1079, 272] width 17 height 17
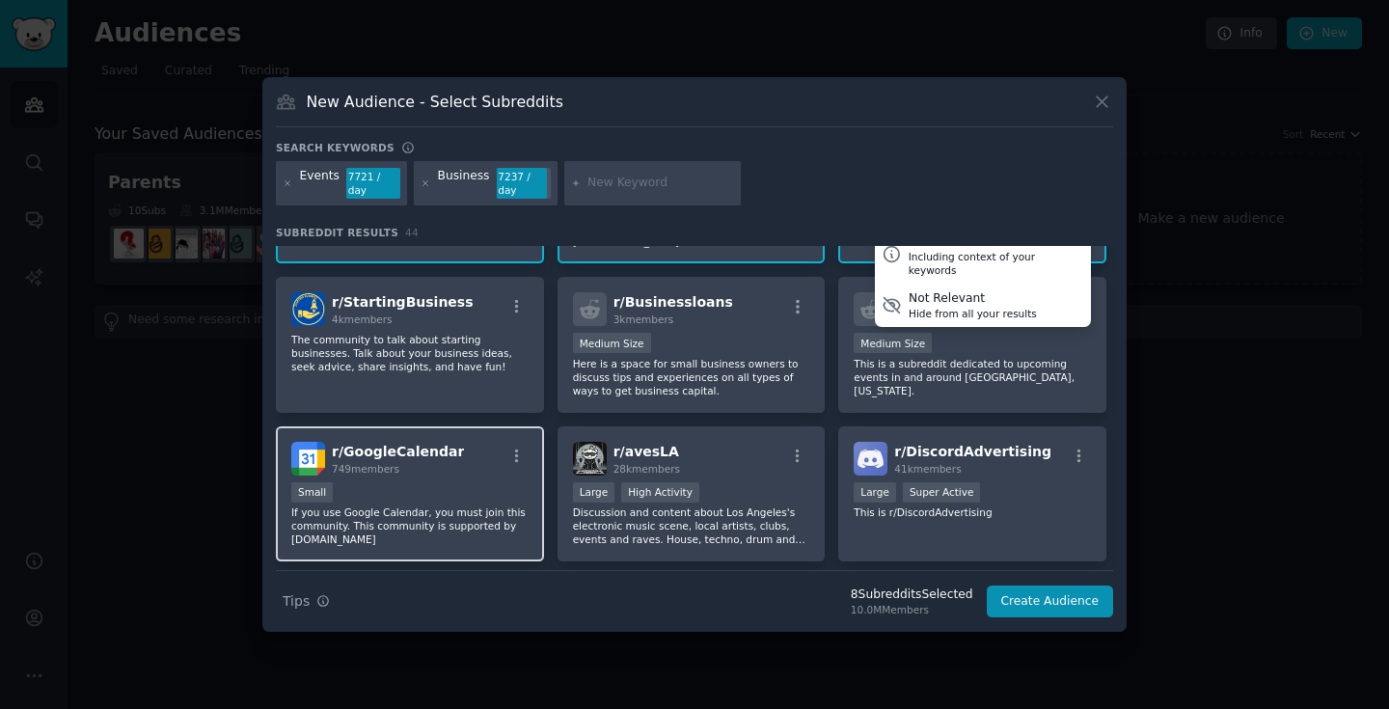
scroll to position [1299, 0]
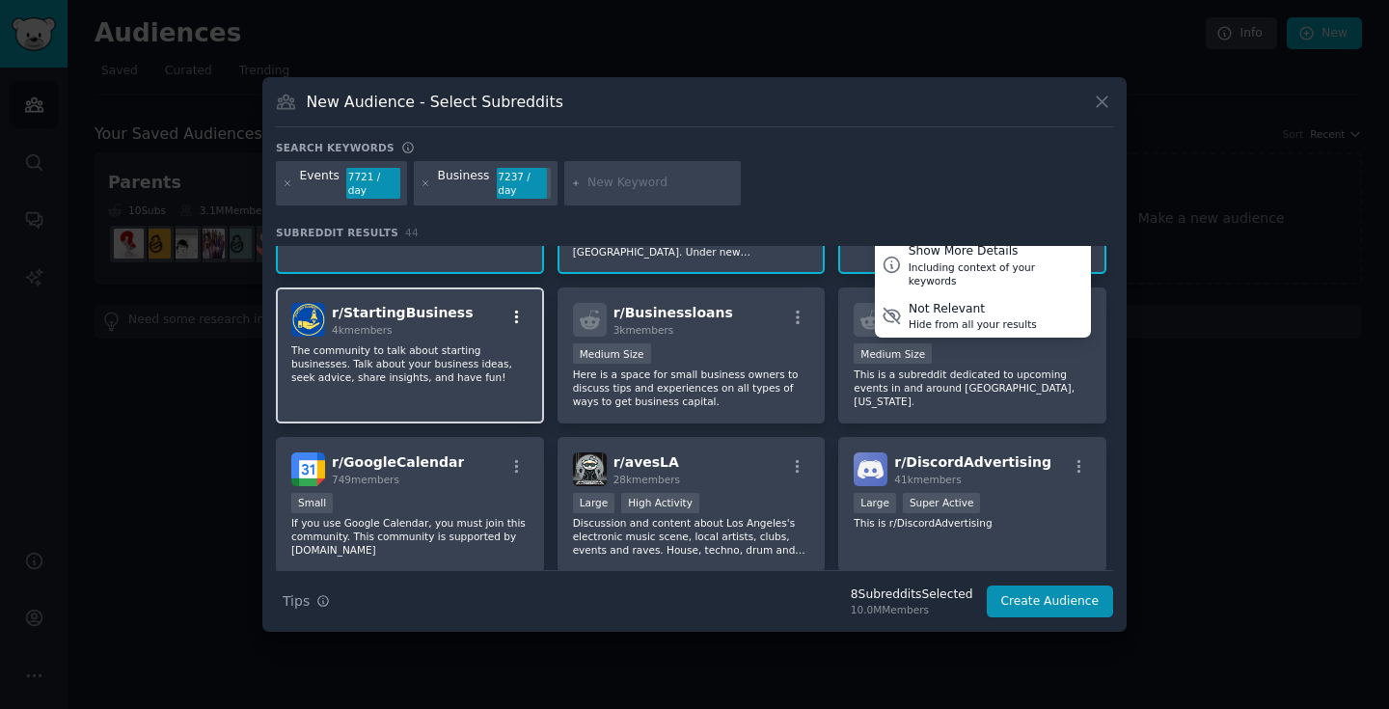
click at [515, 315] on icon "button" at bounding box center [516, 317] width 17 height 17
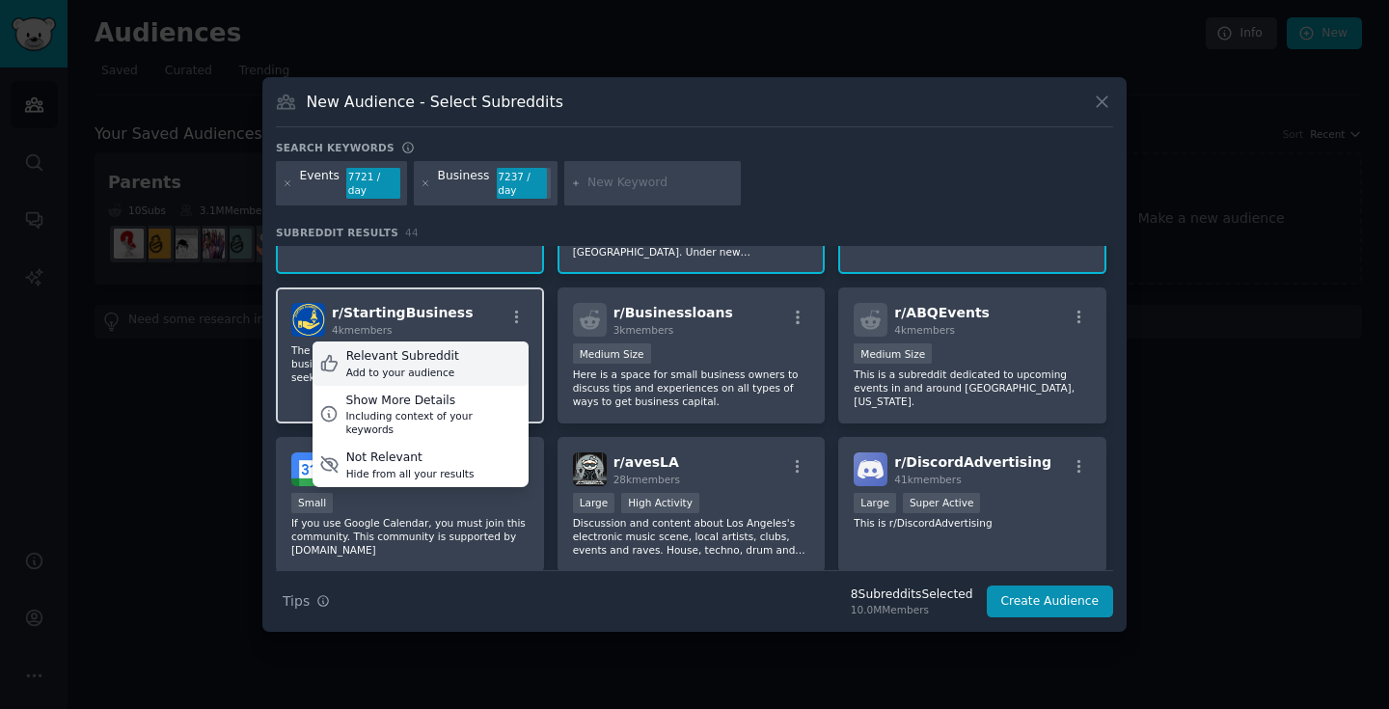
click at [454, 366] on div "Relevant Subreddit Add to your audience" at bounding box center [421, 364] width 216 height 44
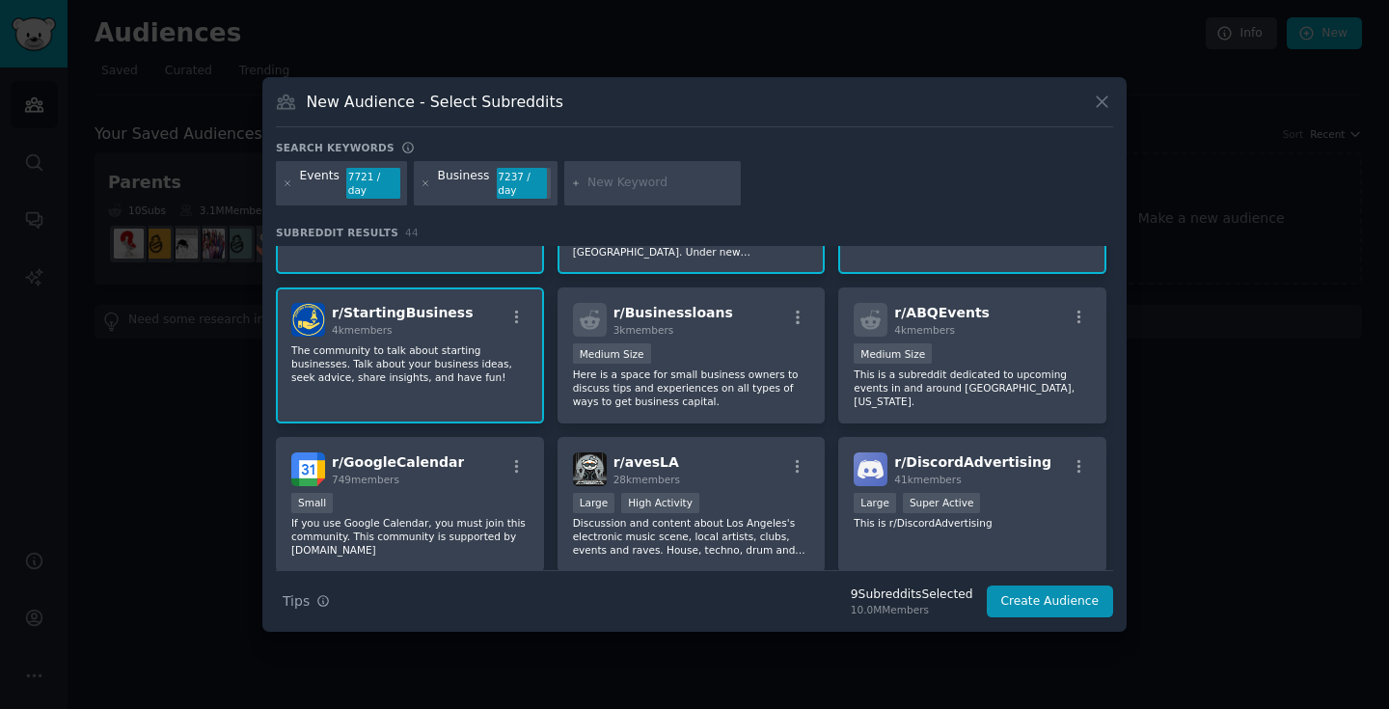
click at [606, 173] on div at bounding box center [653, 183] width 178 height 44
click at [602, 179] on input "text" at bounding box center [661, 183] width 147 height 17
type input "Community Building"
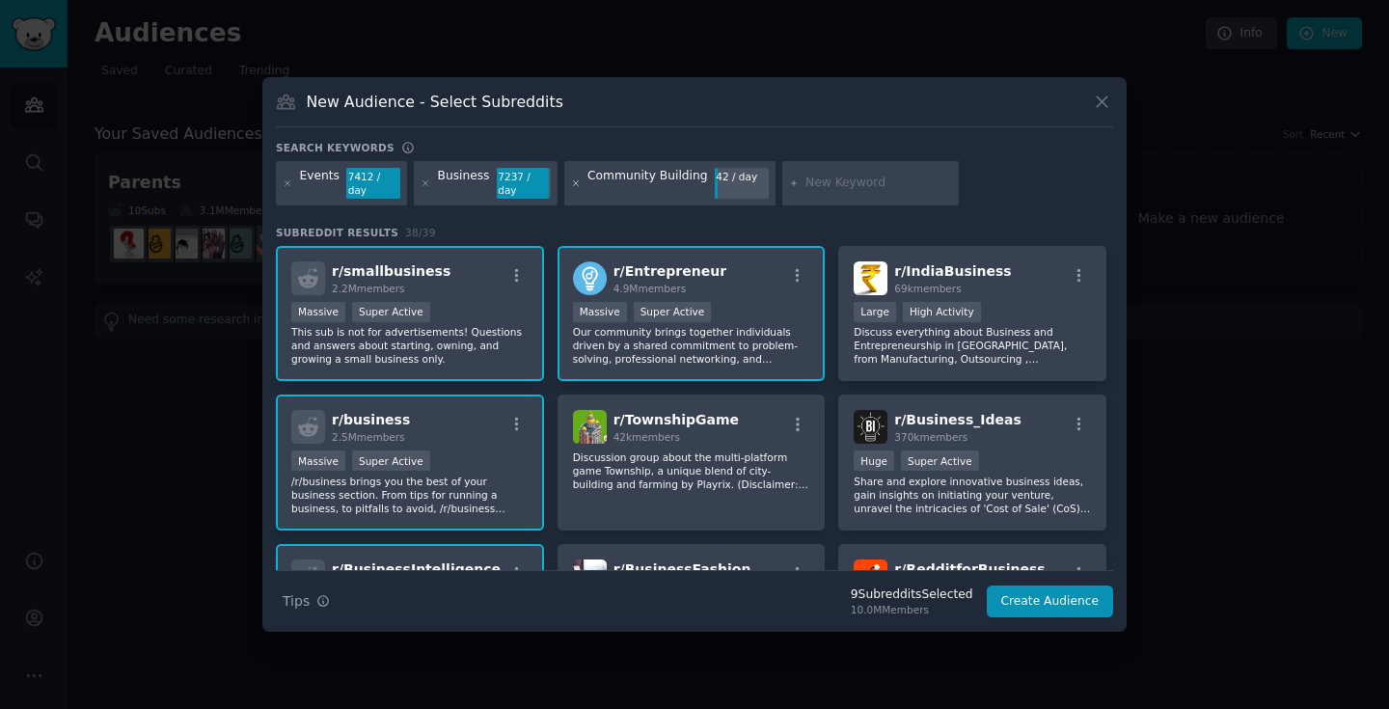
click at [573, 183] on icon at bounding box center [575, 182] width 5 height 5
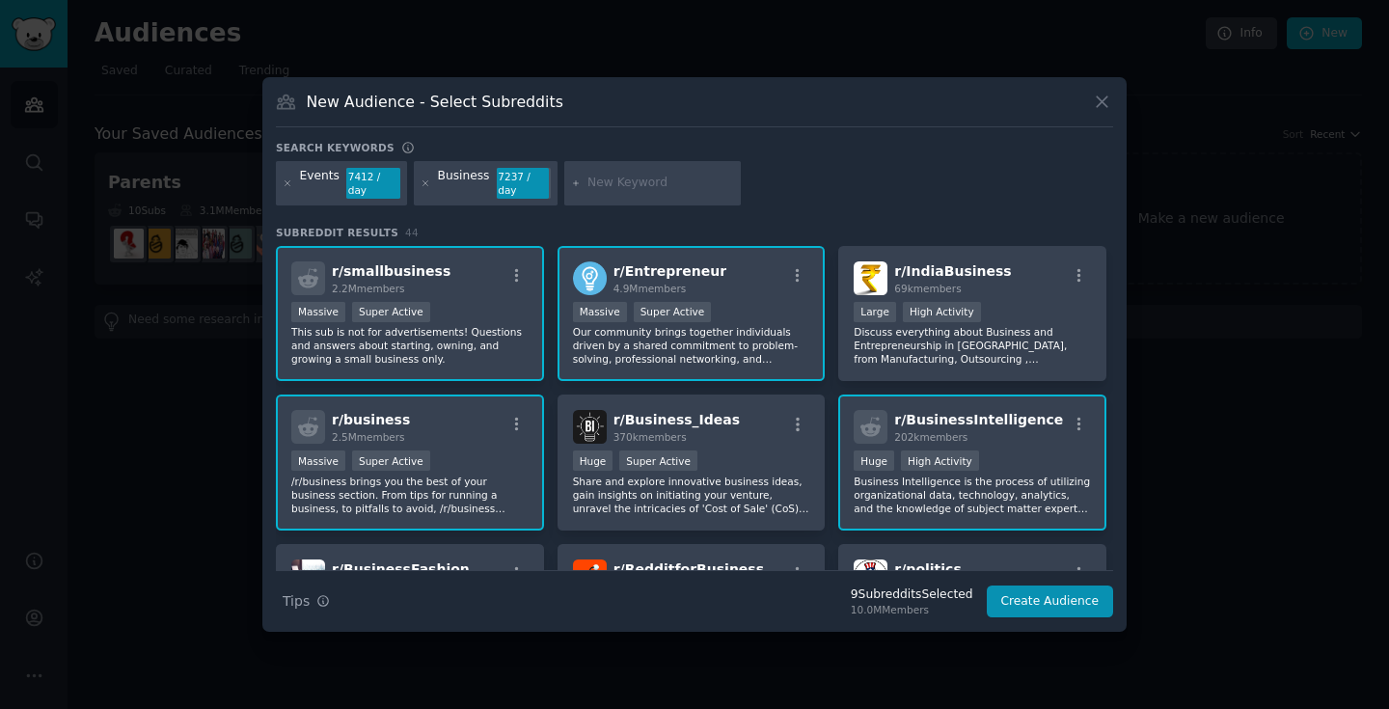
click at [602, 178] on input "text" at bounding box center [661, 183] width 147 height 17
type input ":"
type input "Lead Gen"
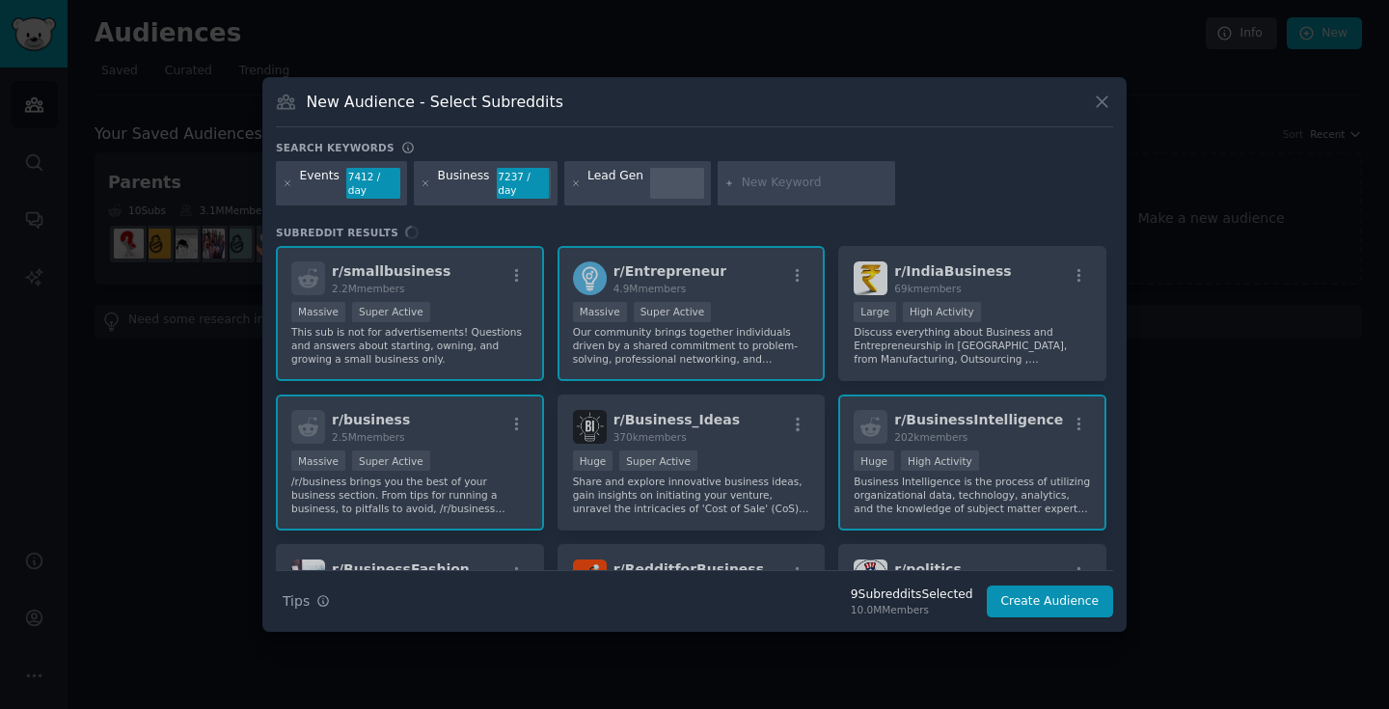
click at [615, 176] on div "Lead Gen" at bounding box center [616, 183] width 56 height 31
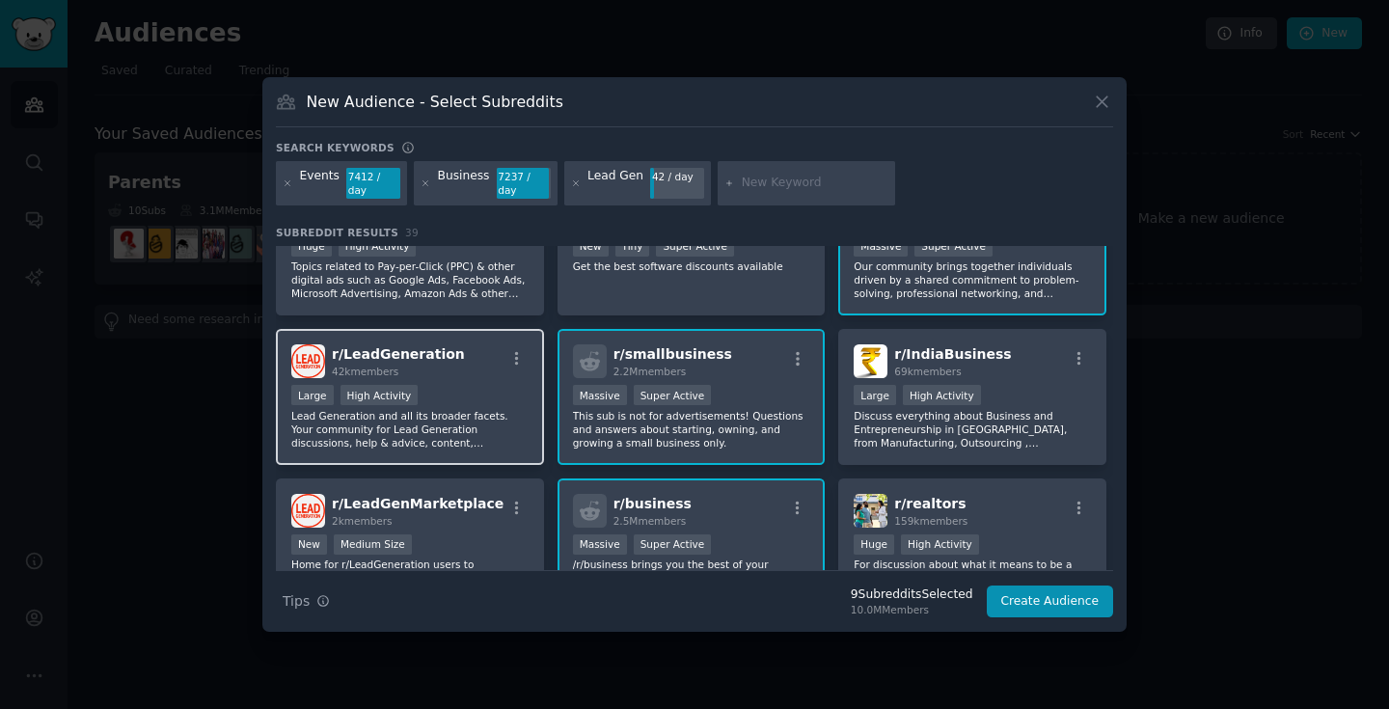
scroll to position [68, 0]
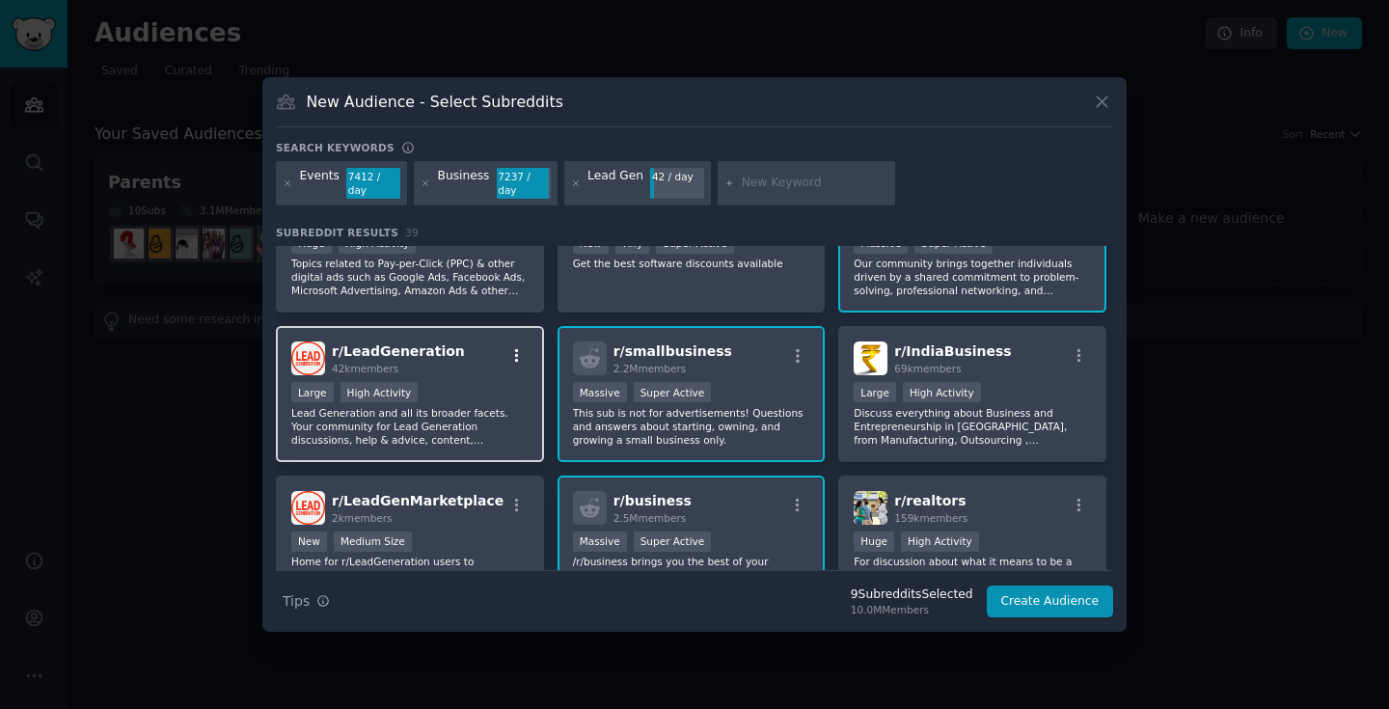
click at [518, 359] on icon "button" at bounding box center [516, 355] width 17 height 17
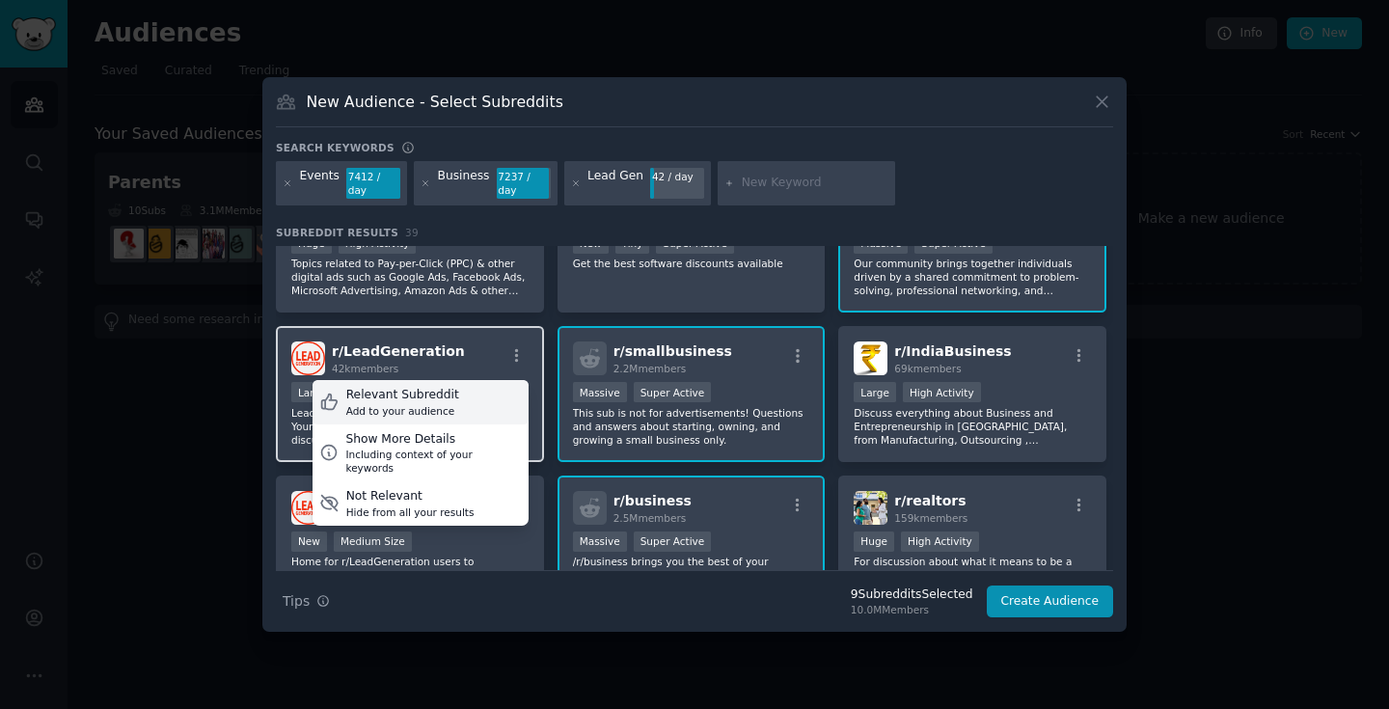
click at [473, 406] on div "Relevant Subreddit Add to your audience" at bounding box center [421, 402] width 216 height 44
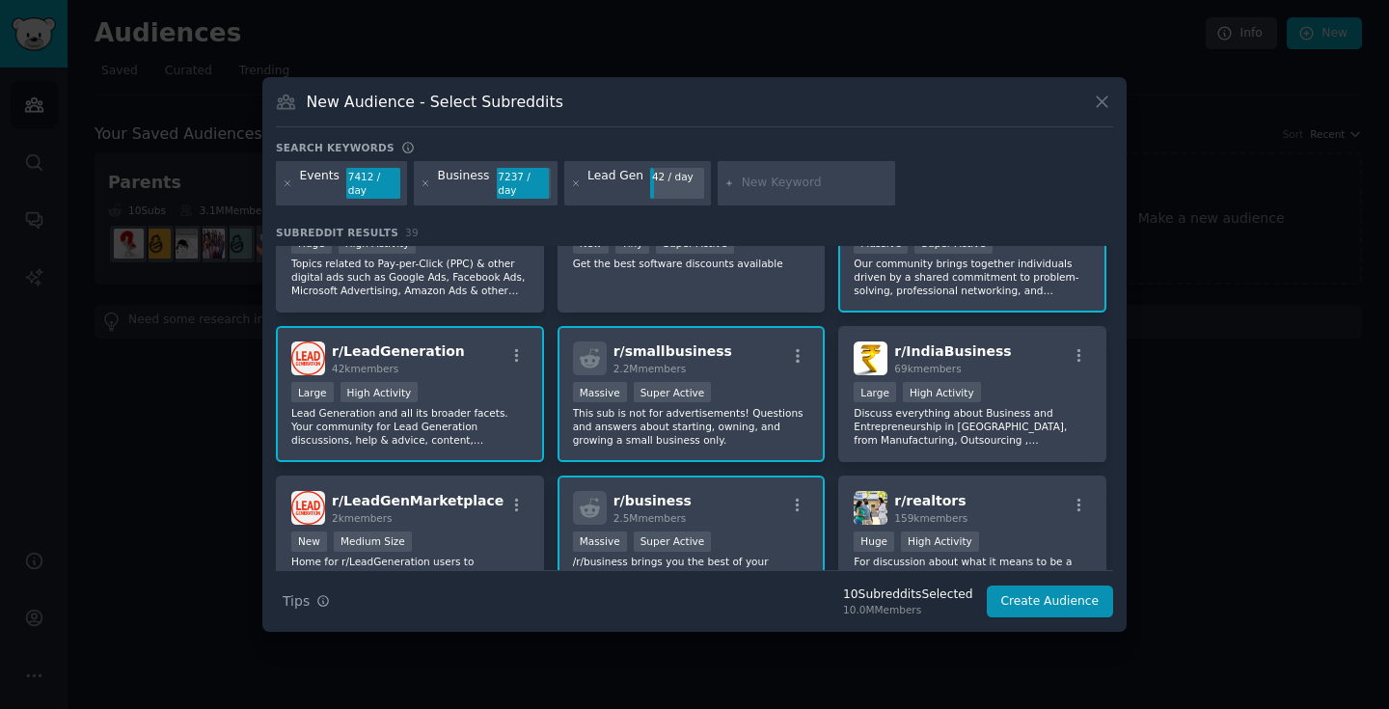
scroll to position [171, 0]
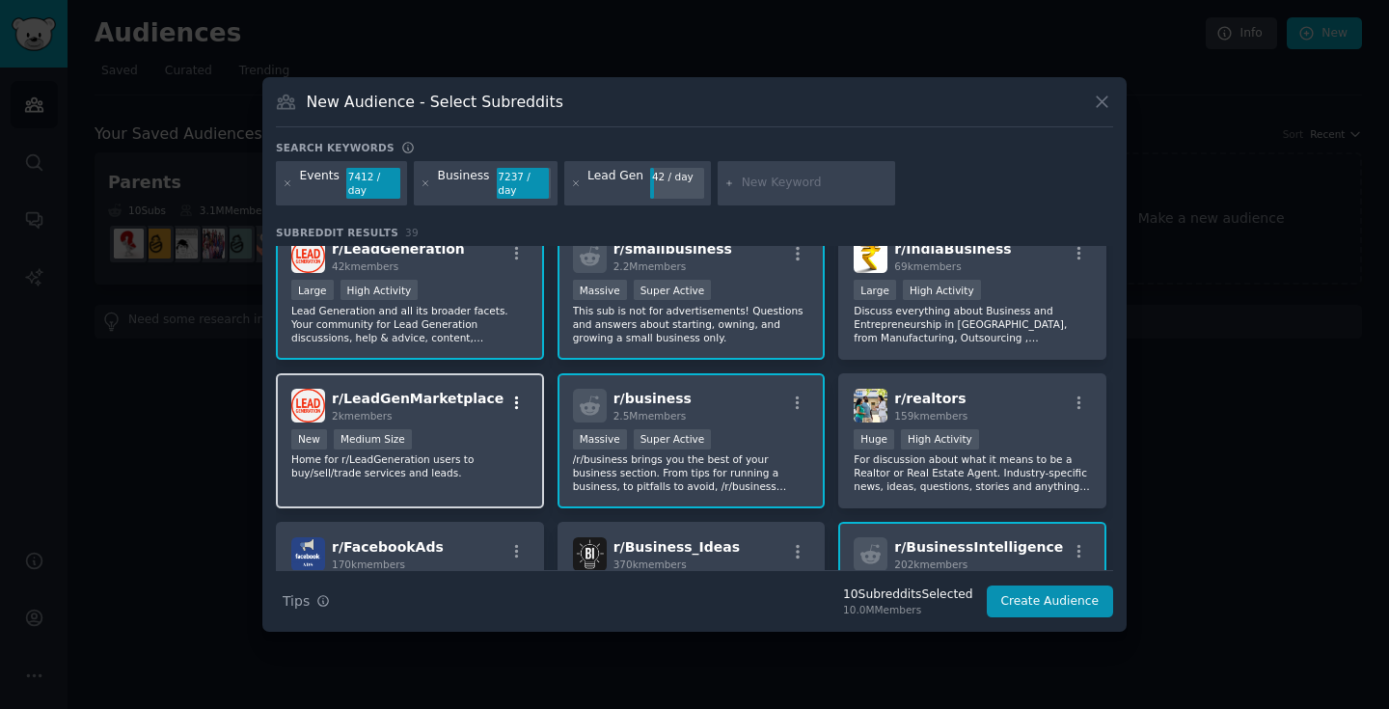
click at [511, 408] on icon "button" at bounding box center [516, 403] width 17 height 17
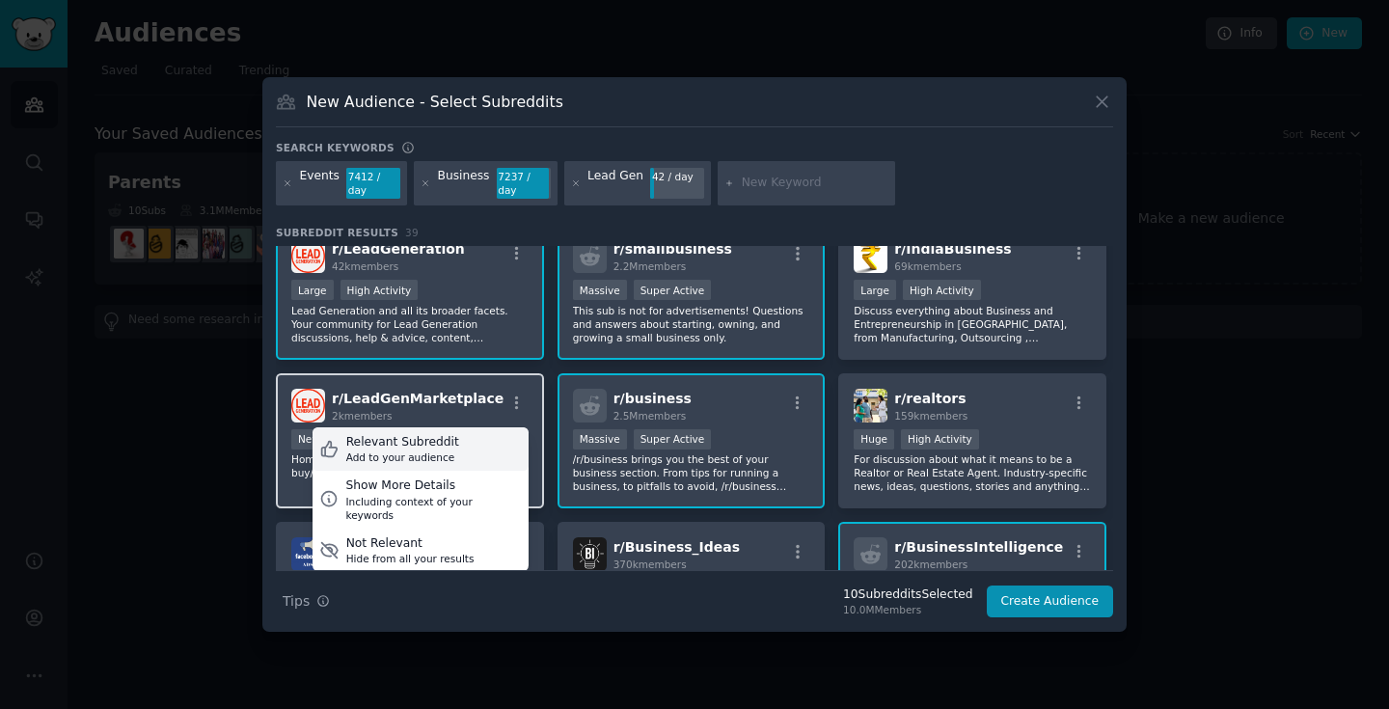
click at [465, 437] on div "Relevant Subreddit Add to your audience" at bounding box center [421, 449] width 216 height 44
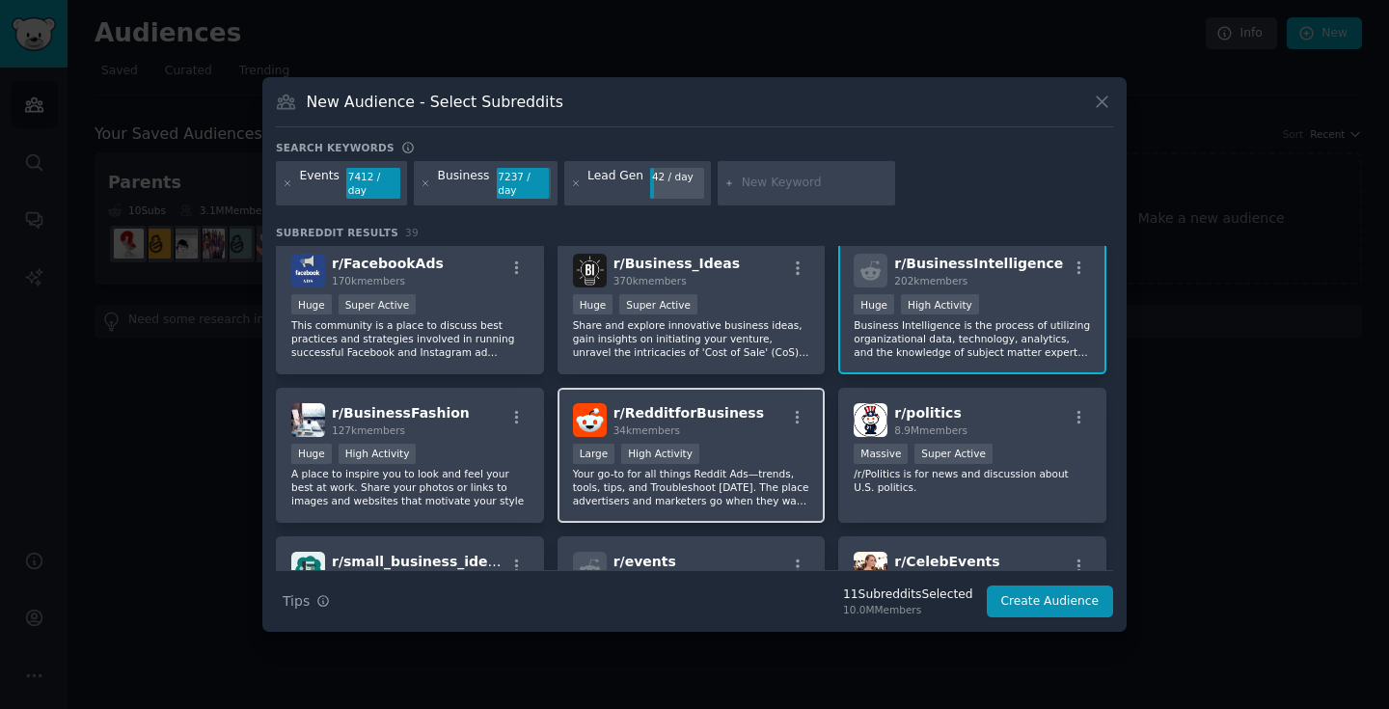
scroll to position [572, 0]
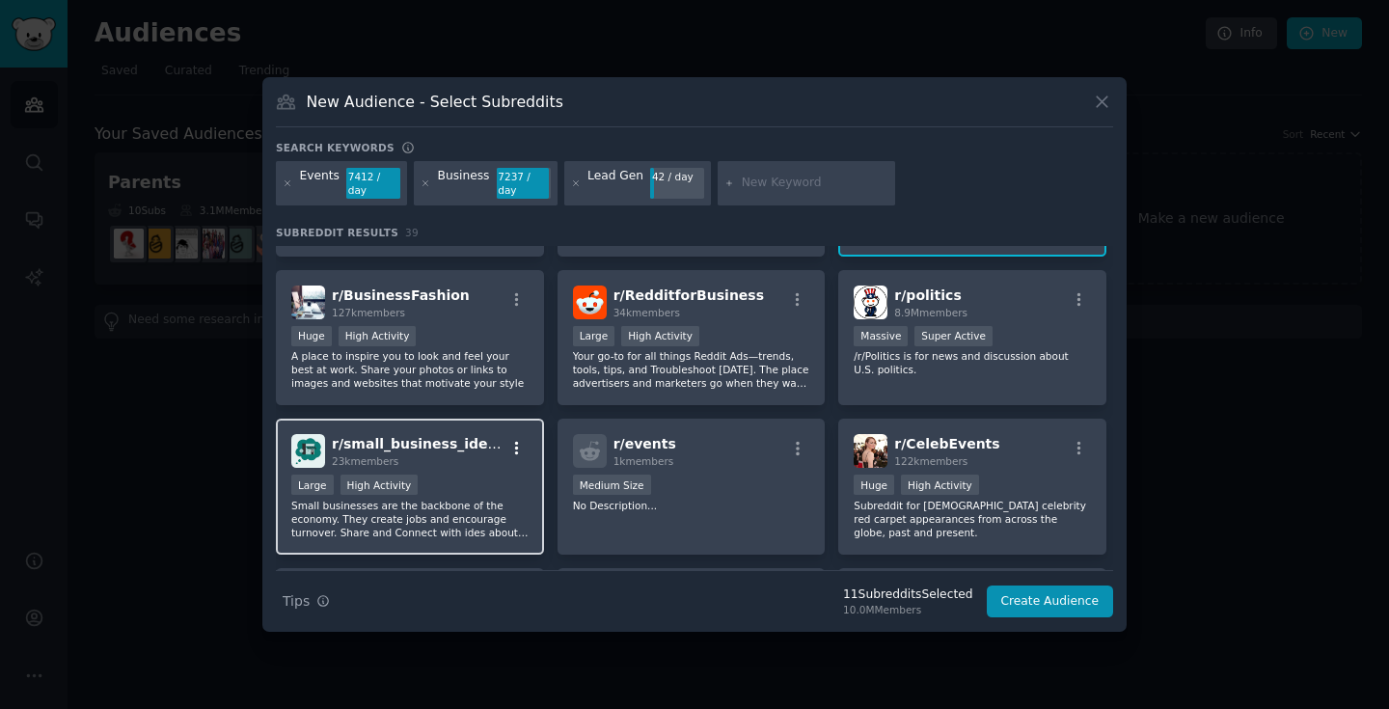
click at [515, 454] on icon "button" at bounding box center [517, 449] width 4 height 14
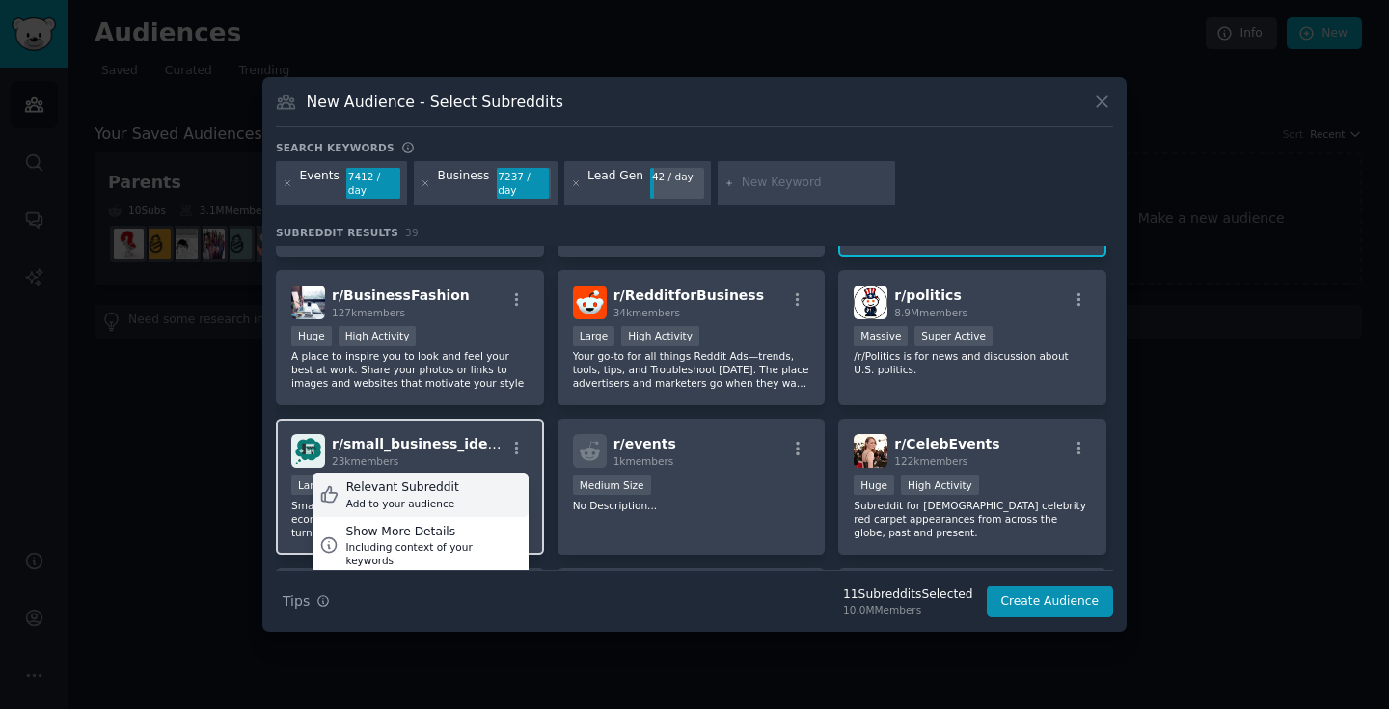
click at [488, 485] on div "Relevant Subreddit Add to your audience" at bounding box center [421, 495] width 216 height 44
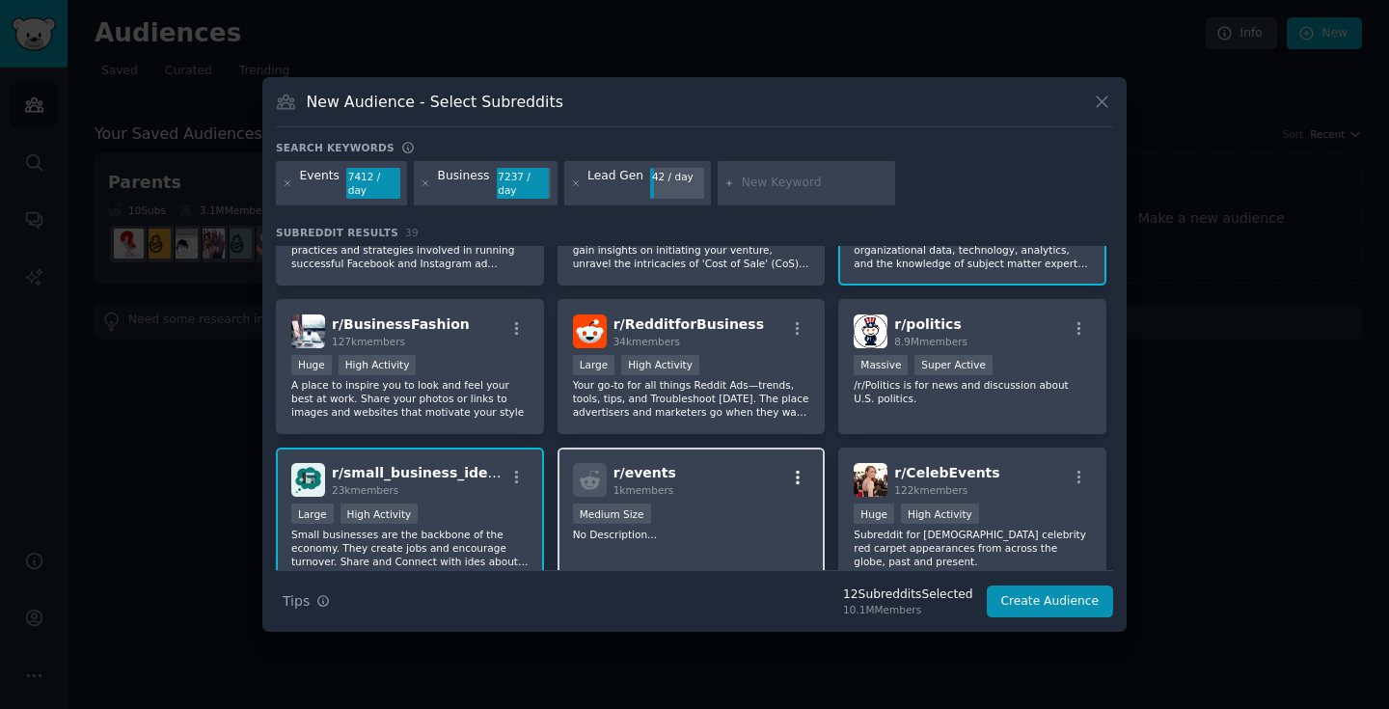
scroll to position [0, 0]
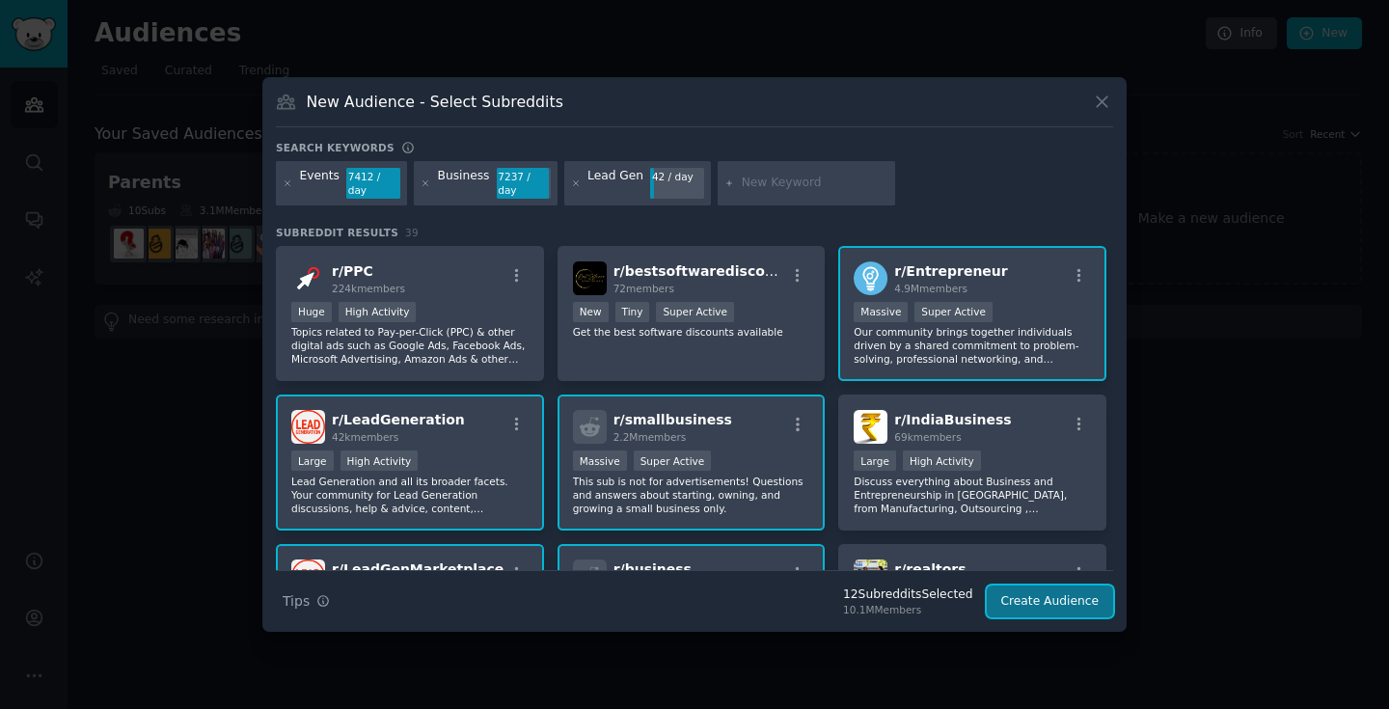
click at [1053, 601] on button "Create Audience" at bounding box center [1050, 602] width 127 height 33
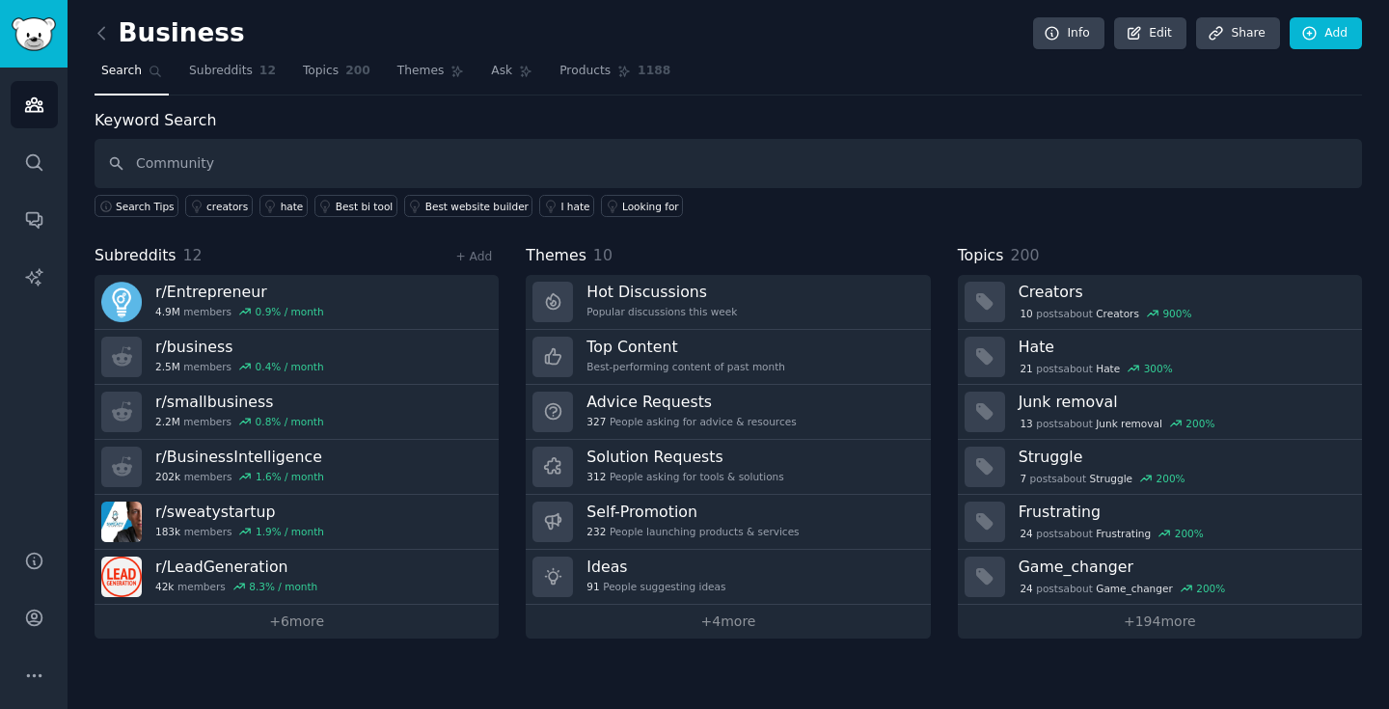
type input "Community"
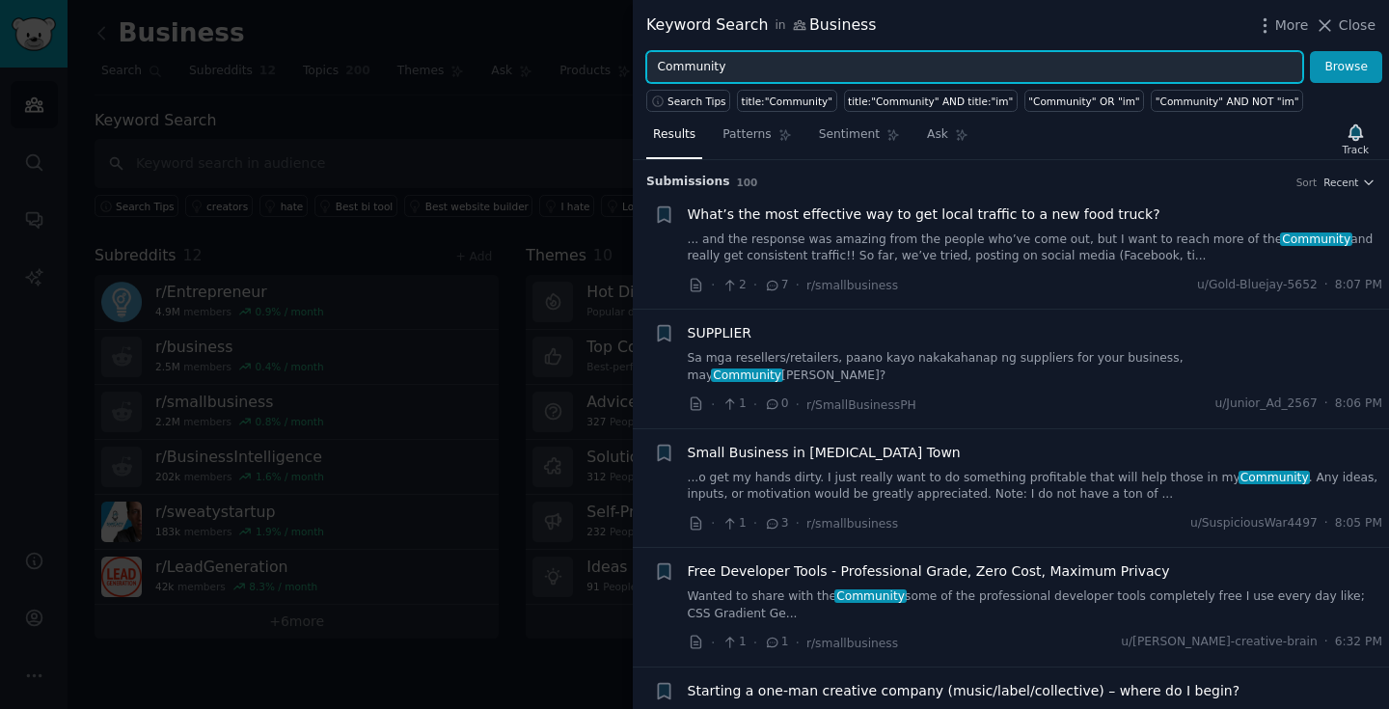
click at [756, 59] on input "Community" at bounding box center [974, 67] width 657 height 33
type input "Networking"
click at [1310, 51] on button "Browse" at bounding box center [1346, 67] width 72 height 33
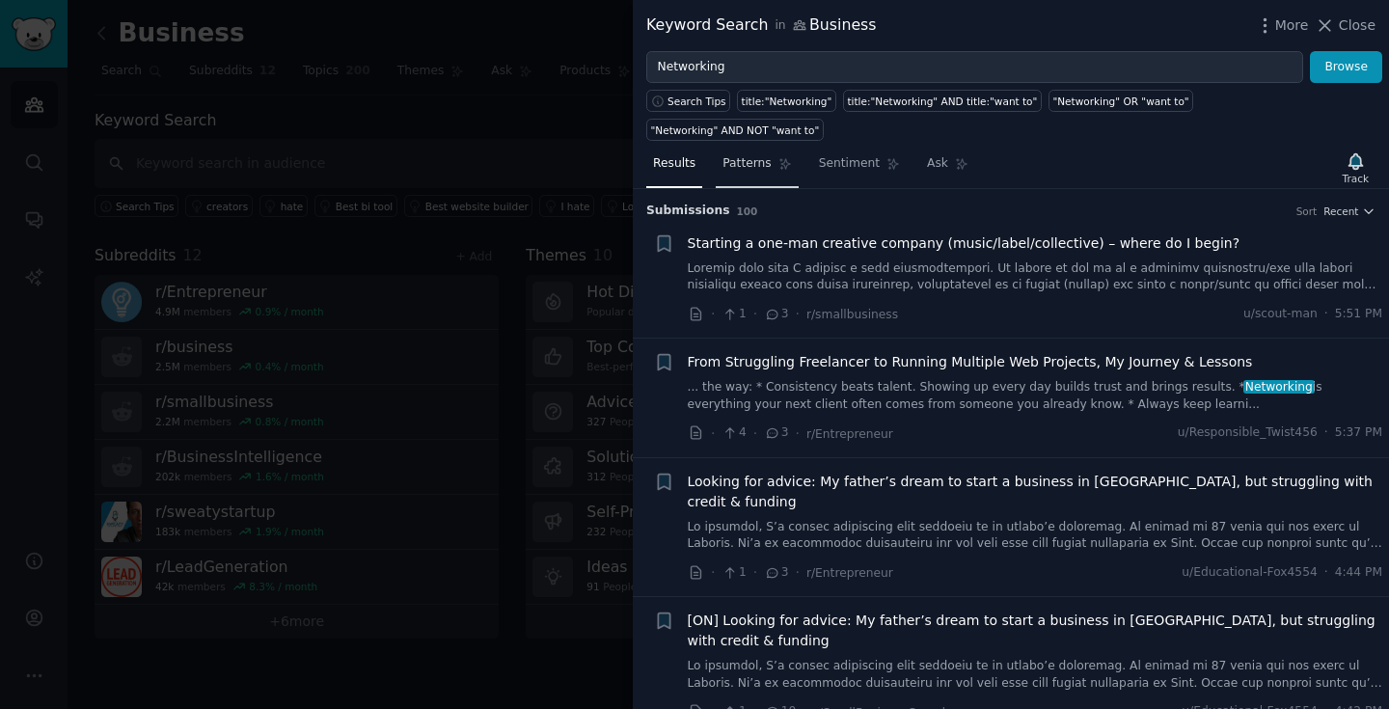
click at [765, 155] on span "Patterns" at bounding box center [747, 163] width 48 height 17
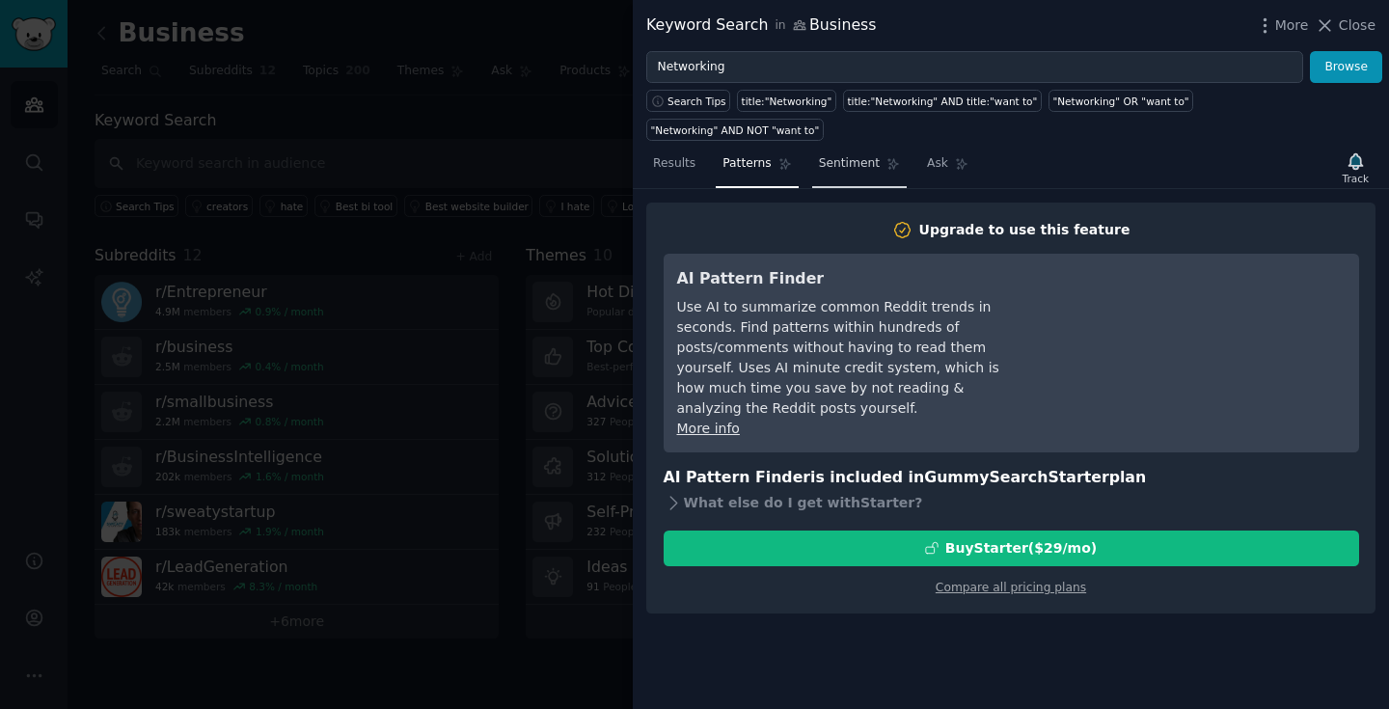
click at [835, 155] on span "Sentiment" at bounding box center [849, 163] width 61 height 17
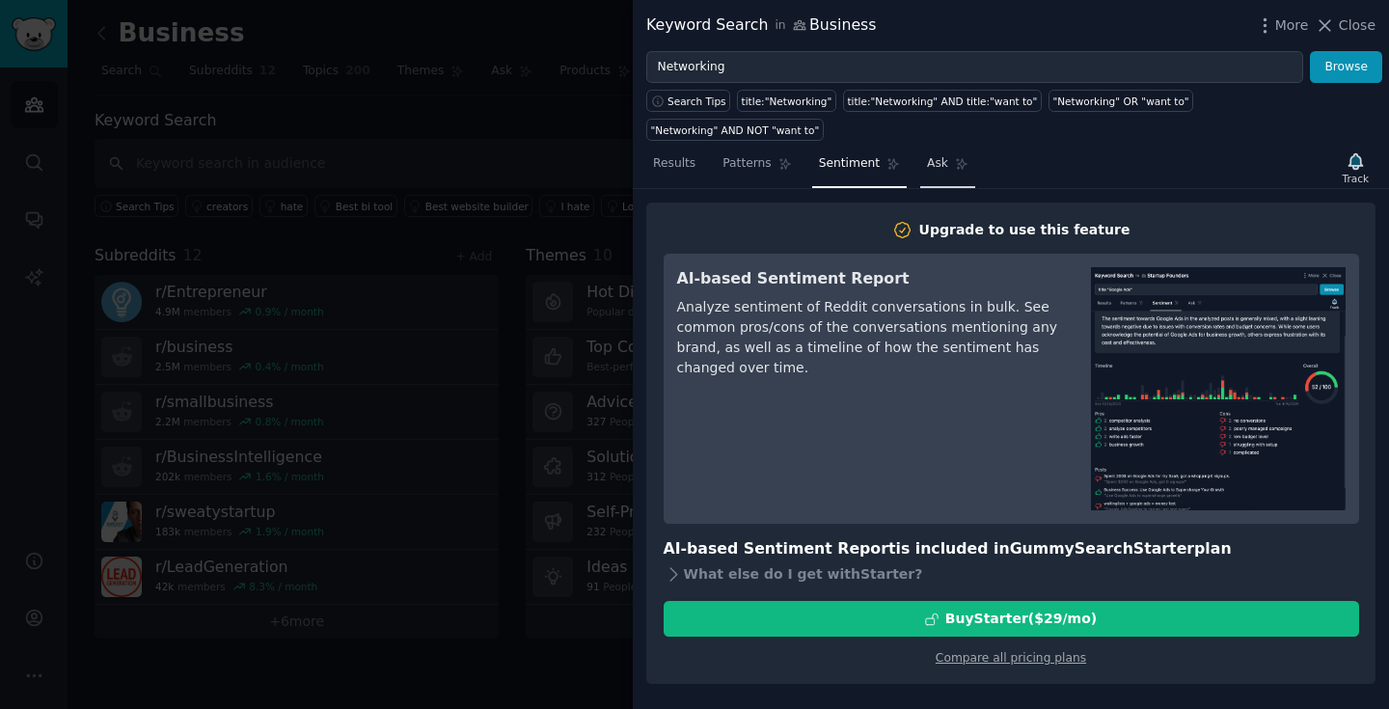
click at [933, 155] on span "Ask" at bounding box center [937, 163] width 21 height 17
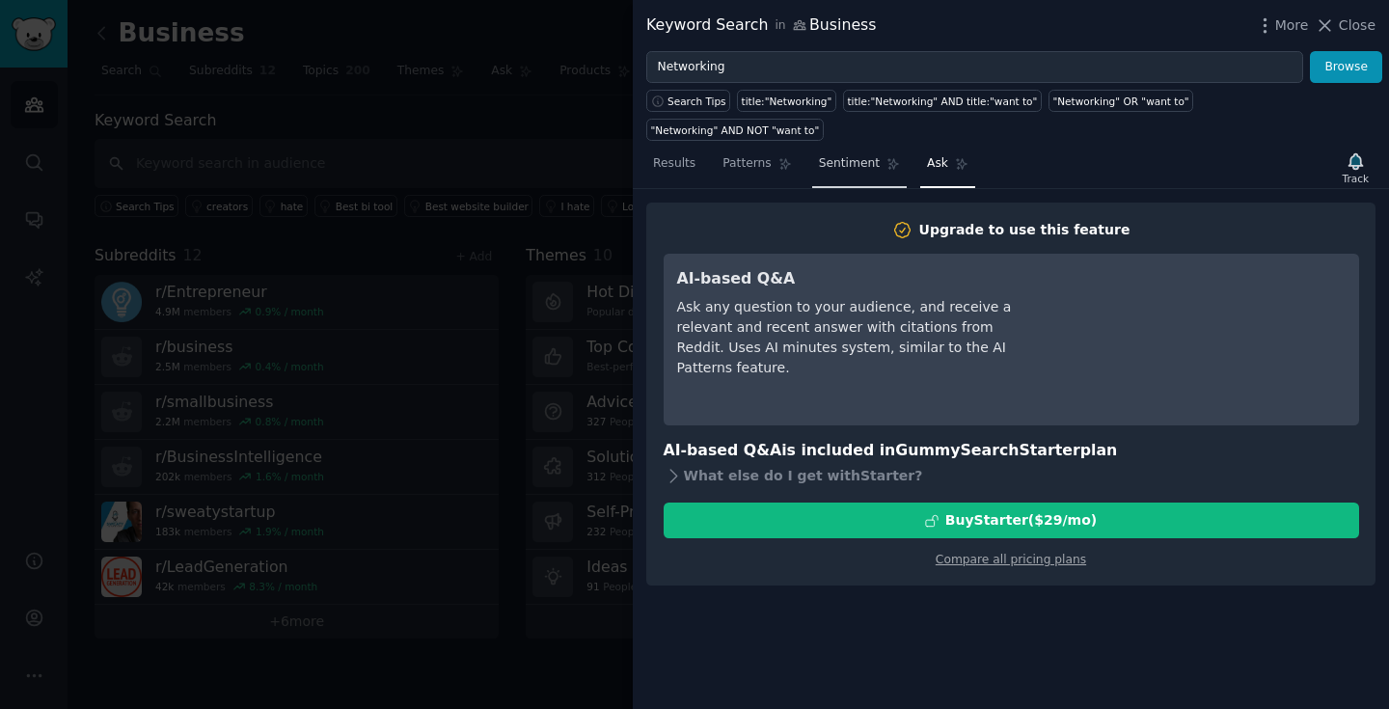
click at [873, 155] on span "Sentiment" at bounding box center [849, 163] width 61 height 17
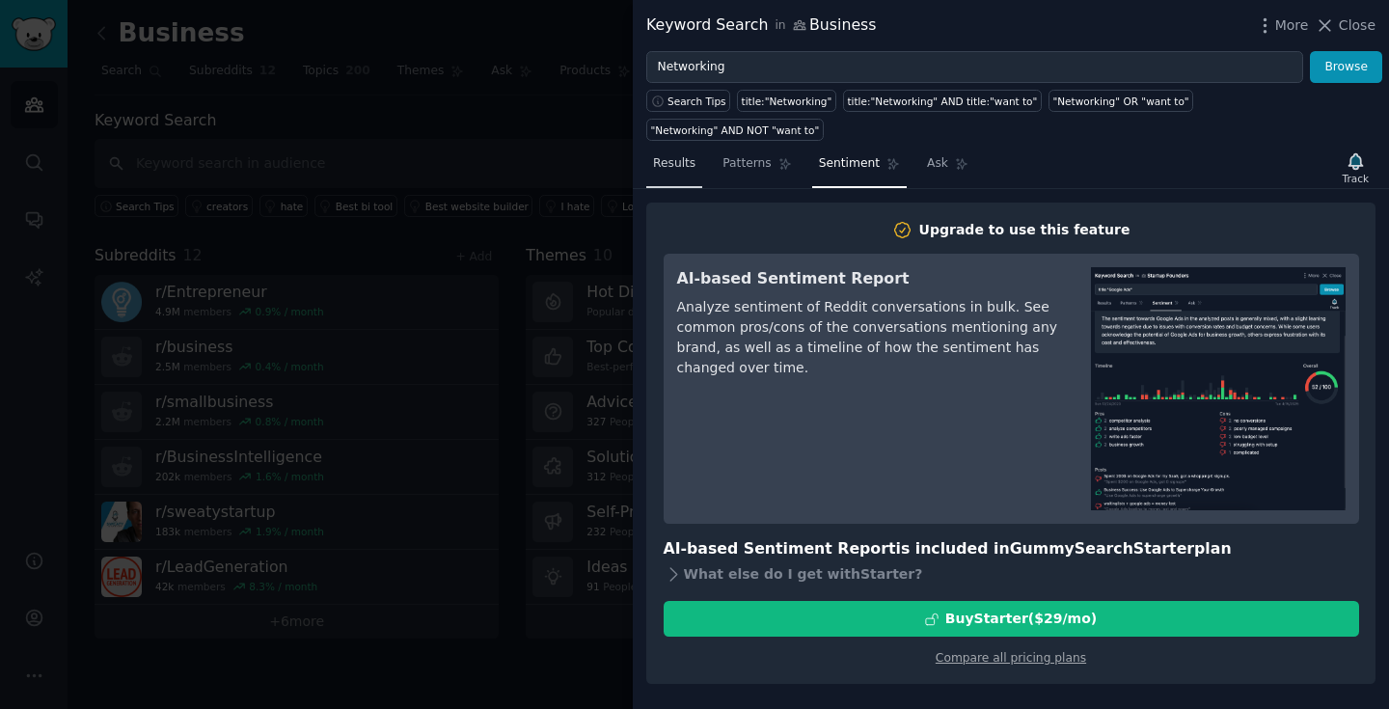
click at [646, 149] on link "Results" at bounding box center [674, 169] width 56 height 40
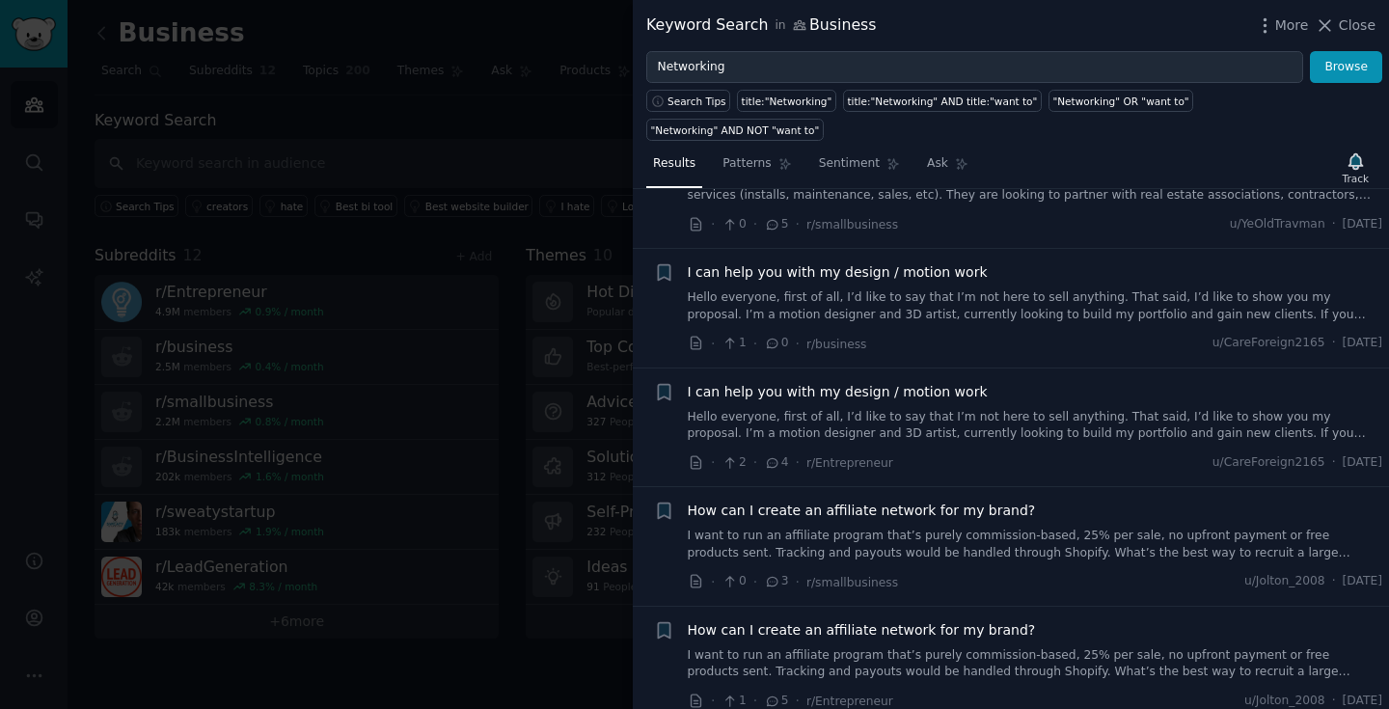
scroll to position [8121, 0]
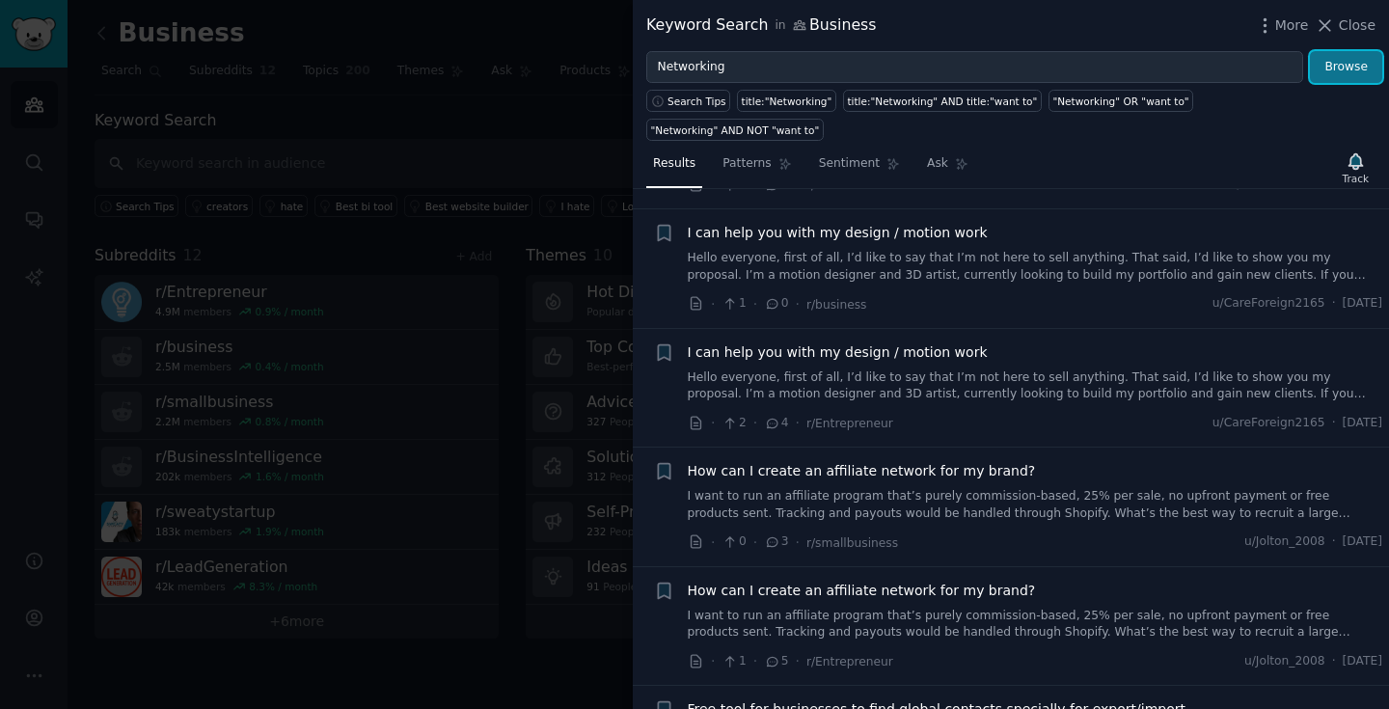
click at [1339, 62] on button "Browse" at bounding box center [1346, 67] width 72 height 33
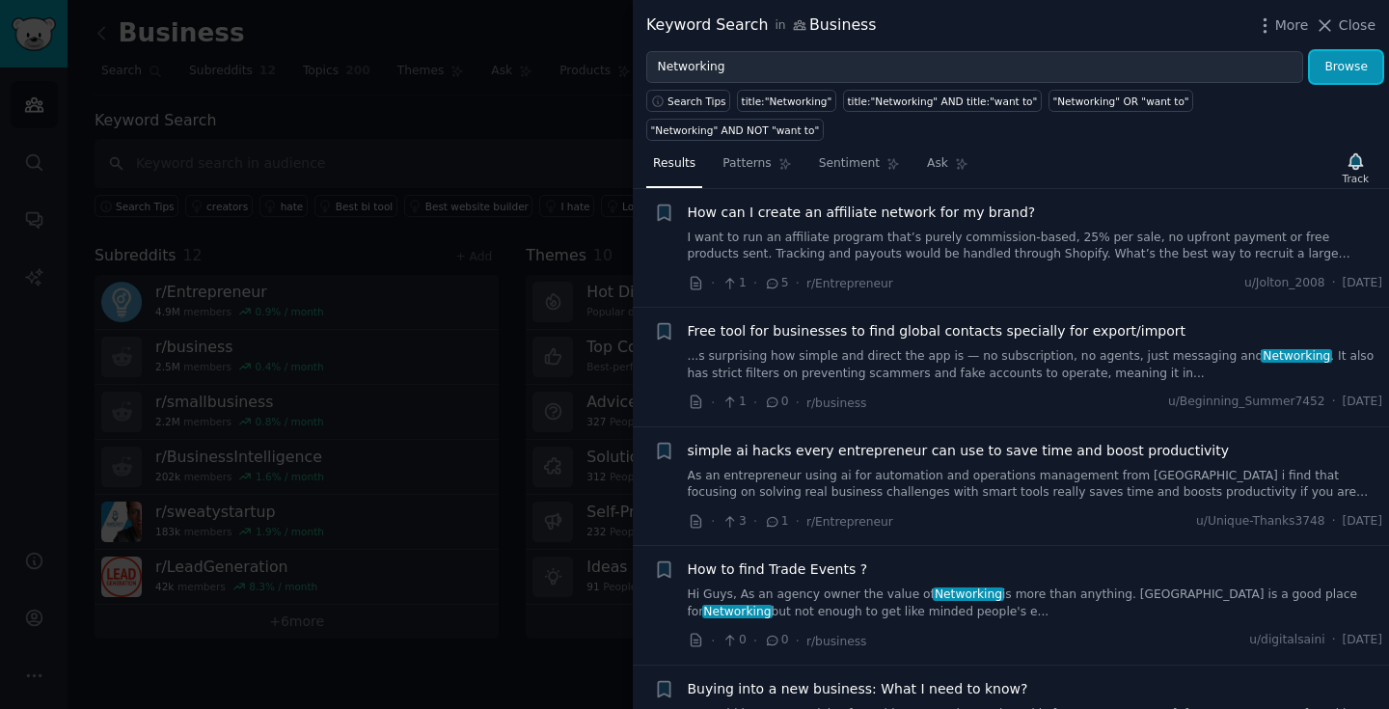
scroll to position [8500, 0]
click at [1090, 347] on link "...s surprising how simple and direct the app is — no subscription, no agents, …" at bounding box center [1036, 364] width 696 height 34
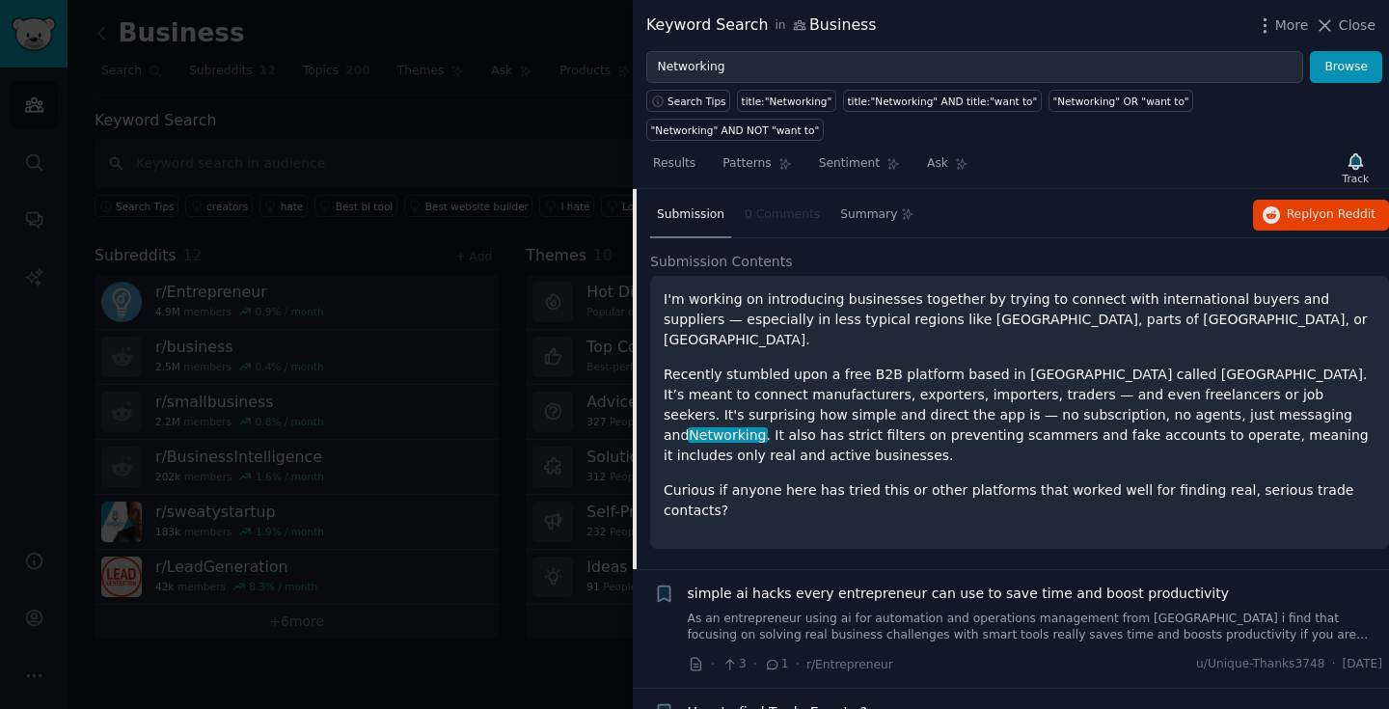
scroll to position [8752, 0]
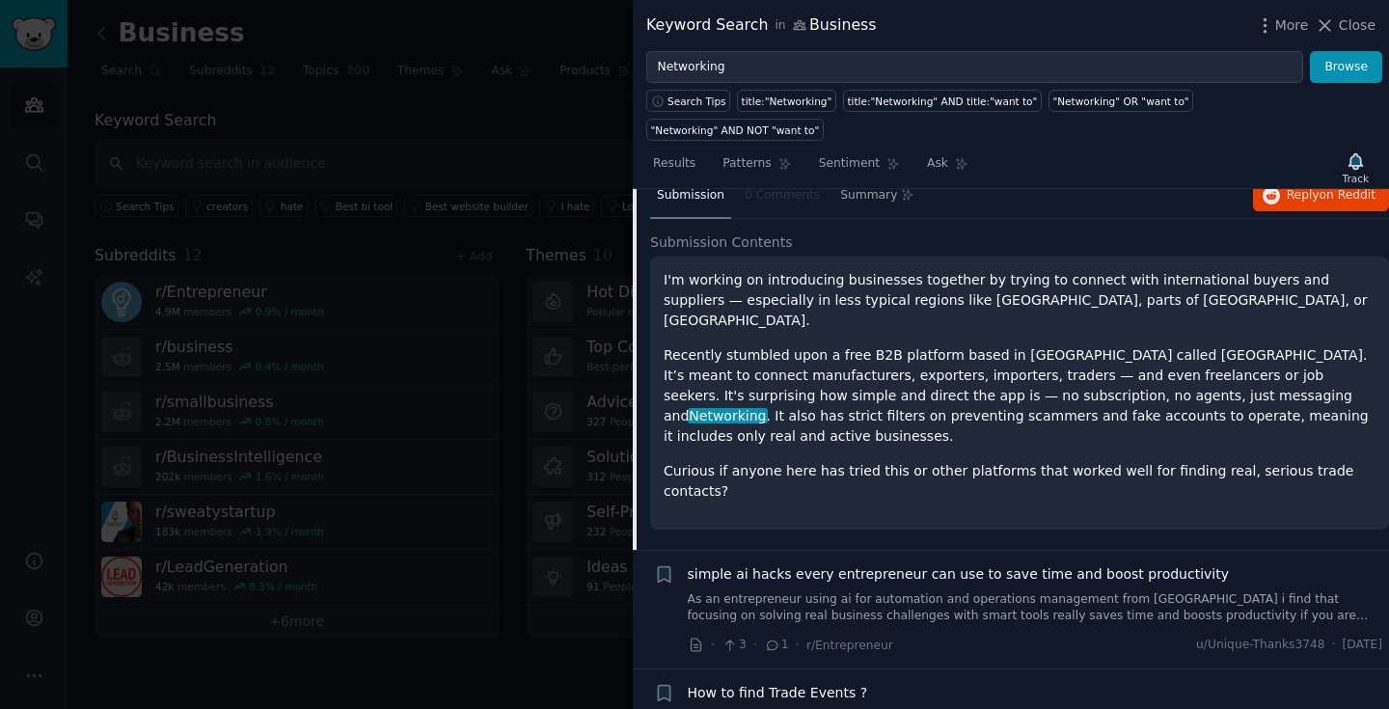
click at [945, 635] on div "· 3 · 1 · r/Entrepreneur u/Unique-Thanks3748 · [DATE]" at bounding box center [1036, 645] width 696 height 20
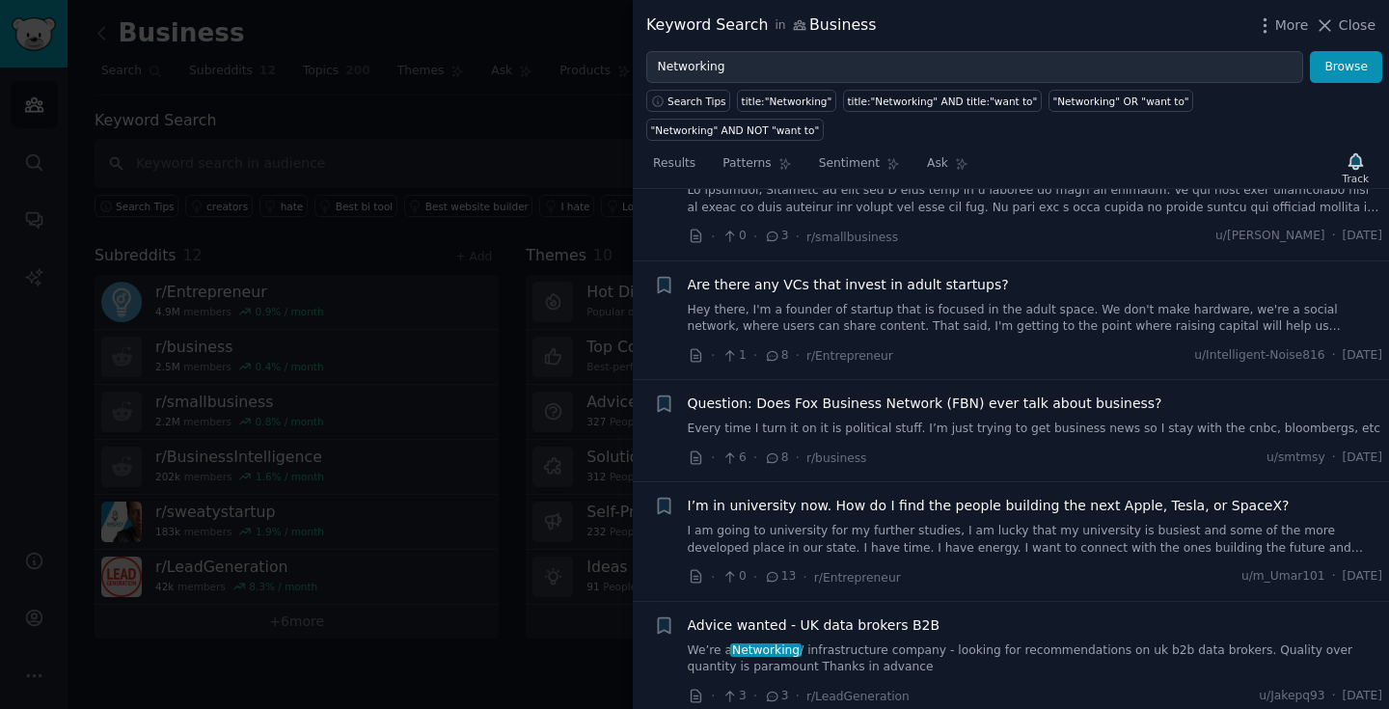
scroll to position [5297, 0]
